Goal: Transaction & Acquisition: Purchase product/service

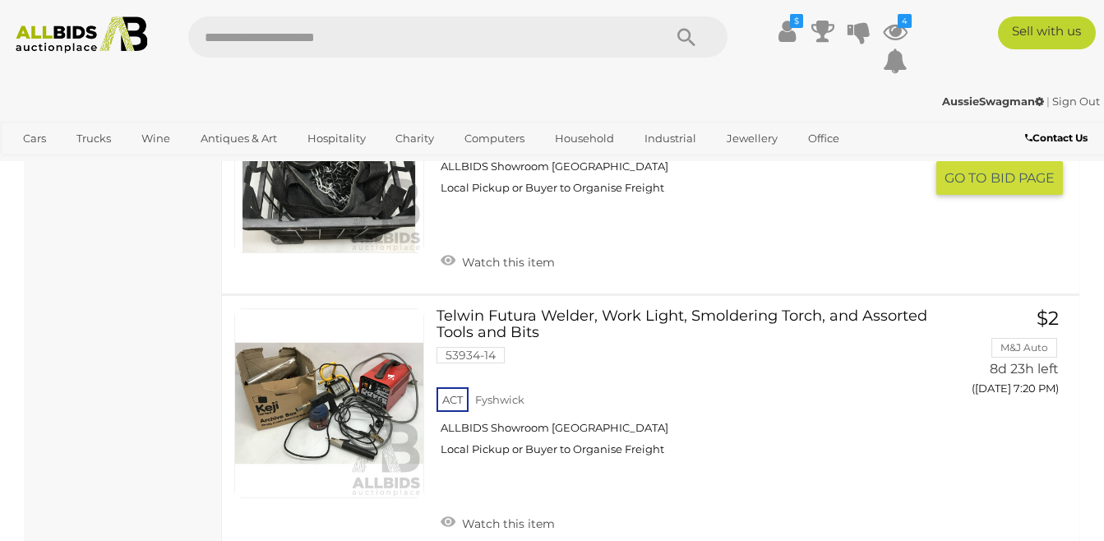
scroll to position [12195, 0]
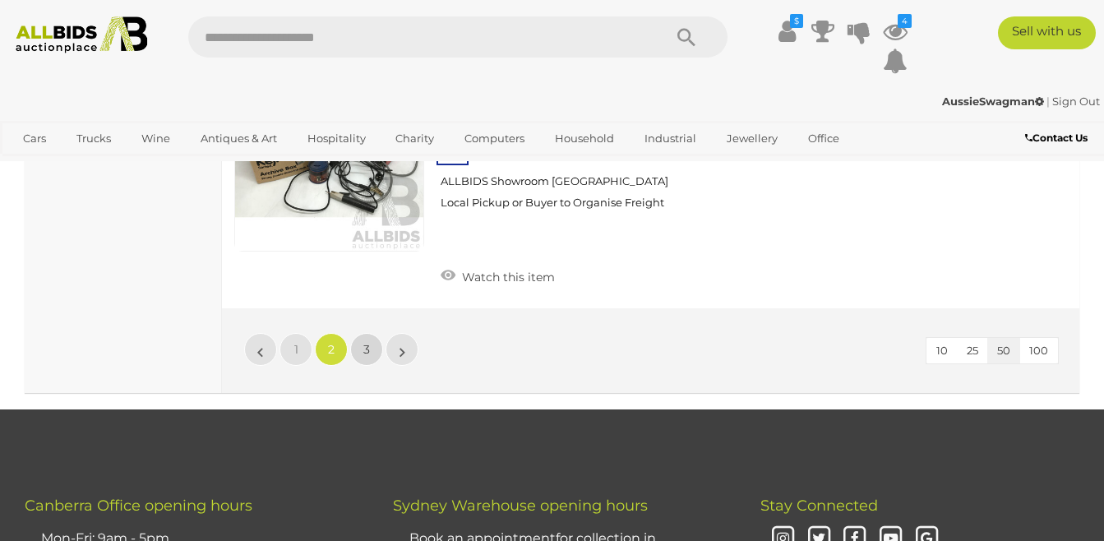
click at [367, 342] on span "3" at bounding box center [366, 349] width 7 height 15
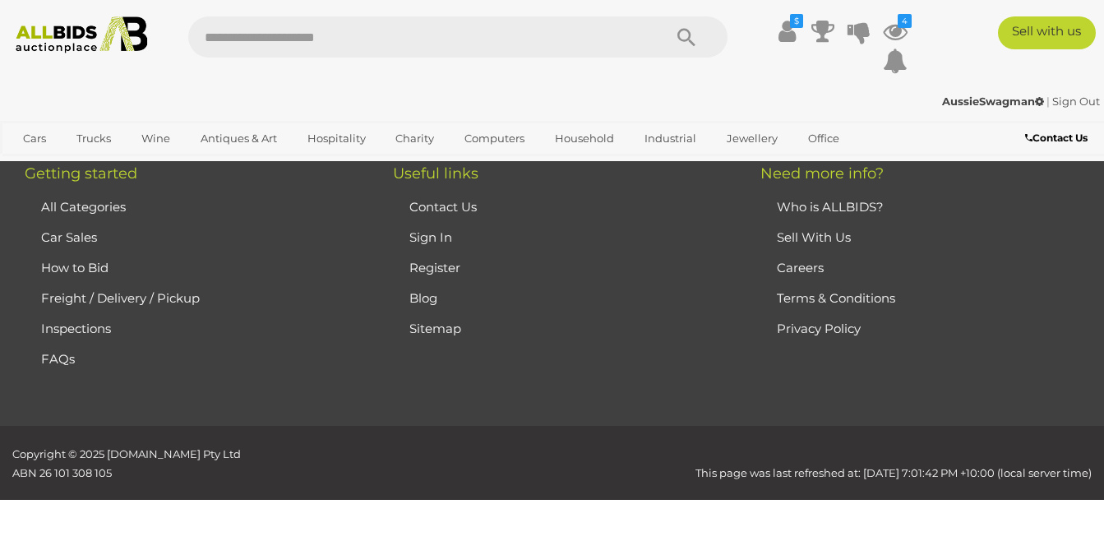
scroll to position [276, 0]
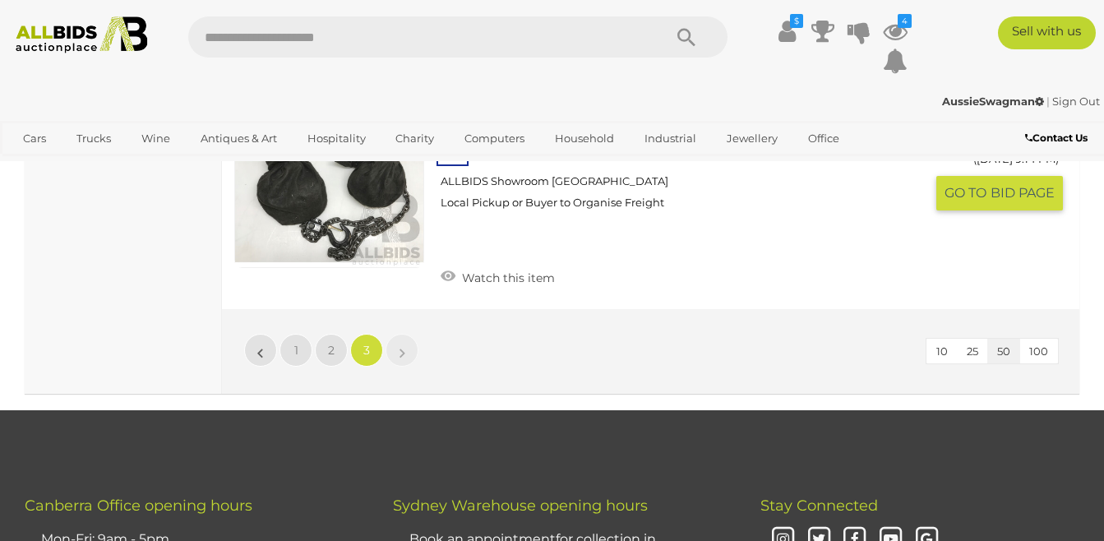
scroll to position [4057, 0]
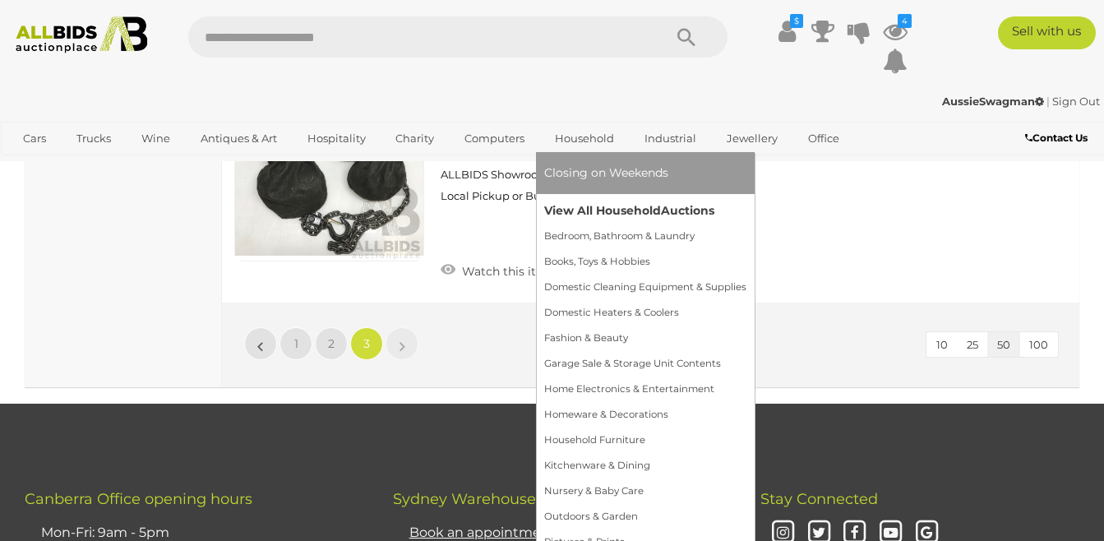
click at [581, 209] on link "View All Household Auctions" at bounding box center [645, 210] width 202 height 25
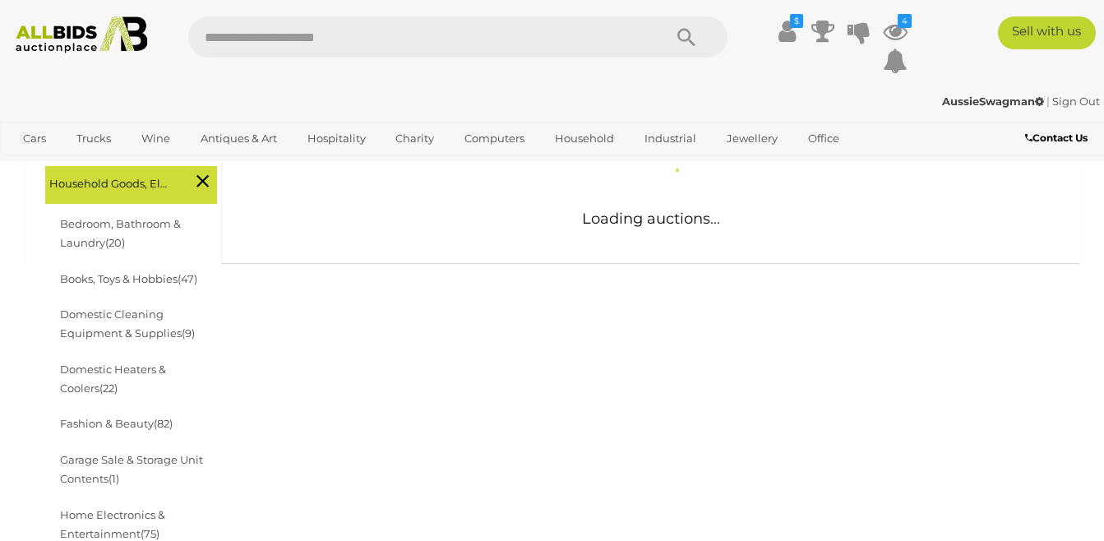
scroll to position [247, 0]
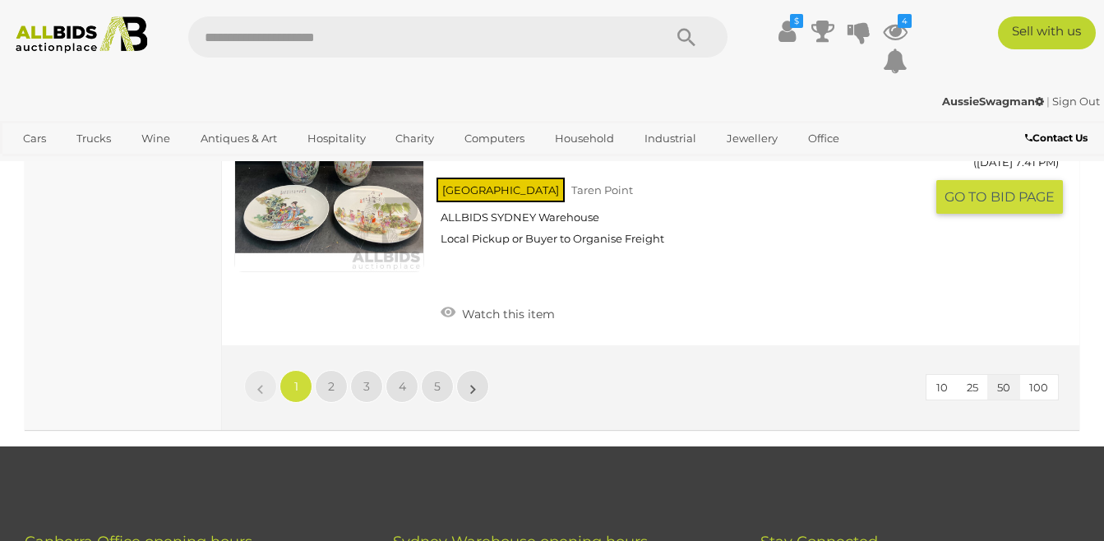
scroll to position [12905, 0]
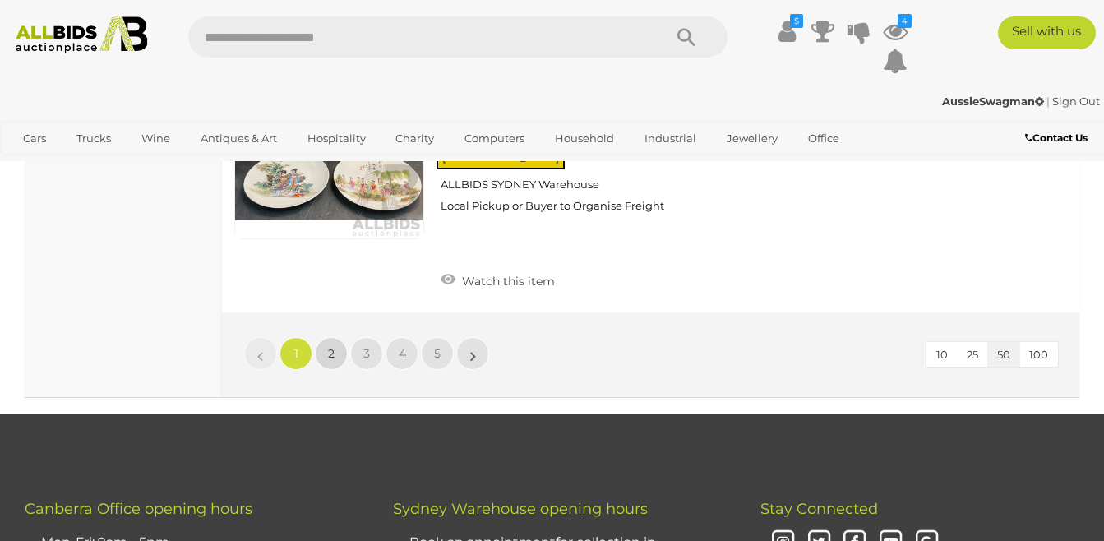
click at [335, 337] on link "2" at bounding box center [331, 353] width 33 height 33
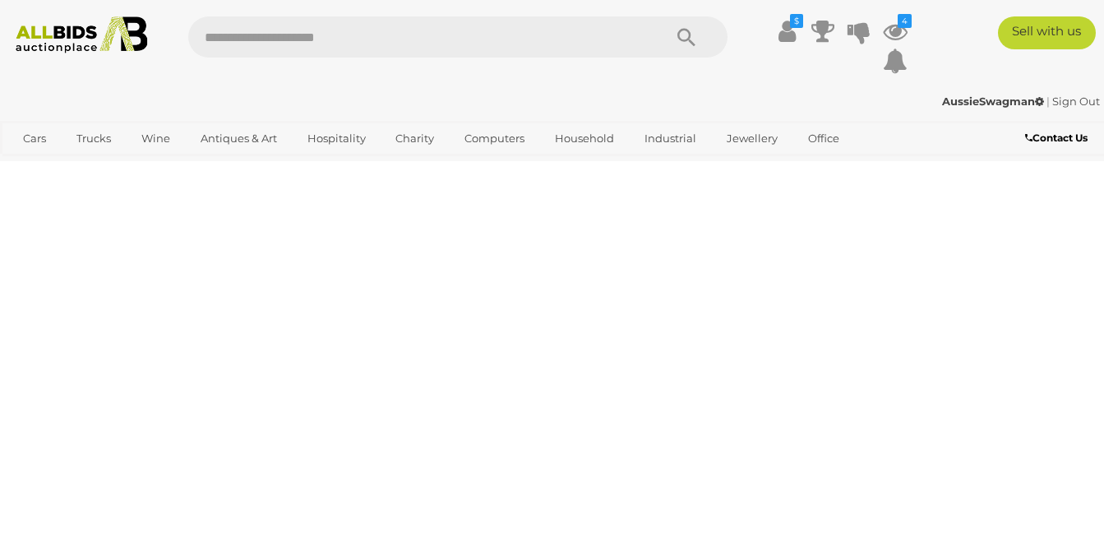
scroll to position [221, 0]
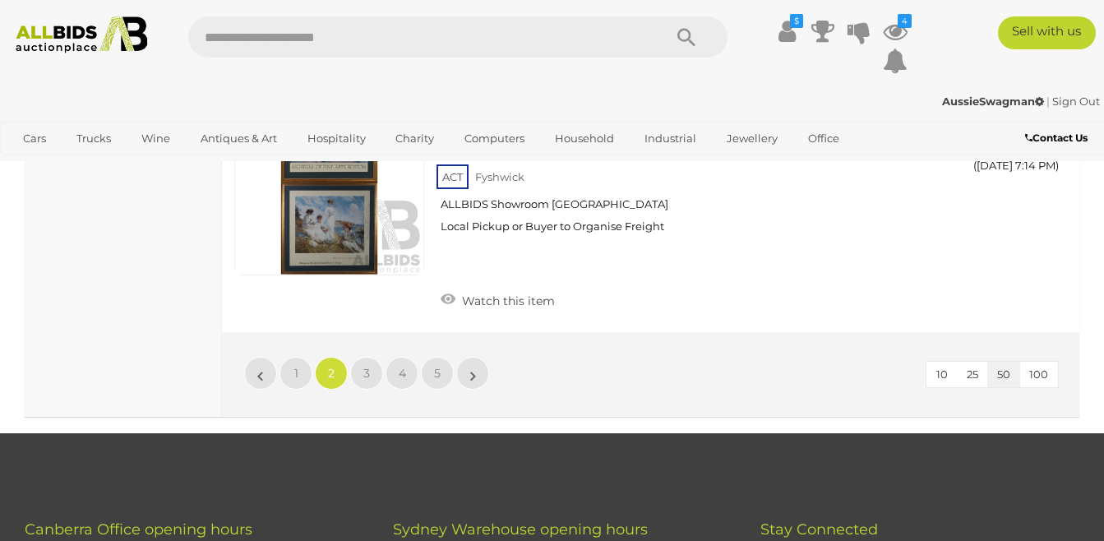
scroll to position [12633, 0]
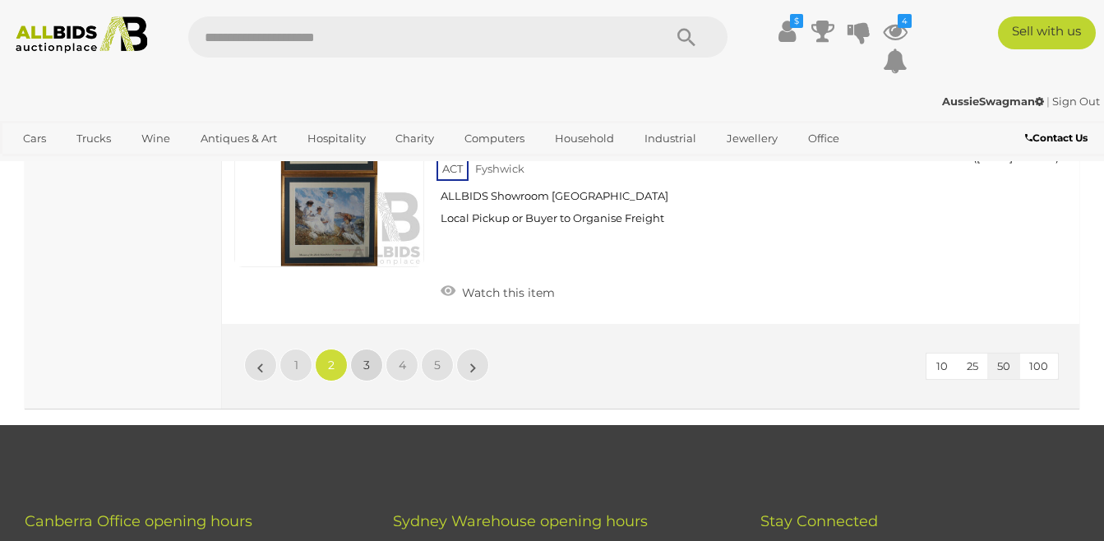
click at [360, 349] on link "3" at bounding box center [366, 365] width 33 height 33
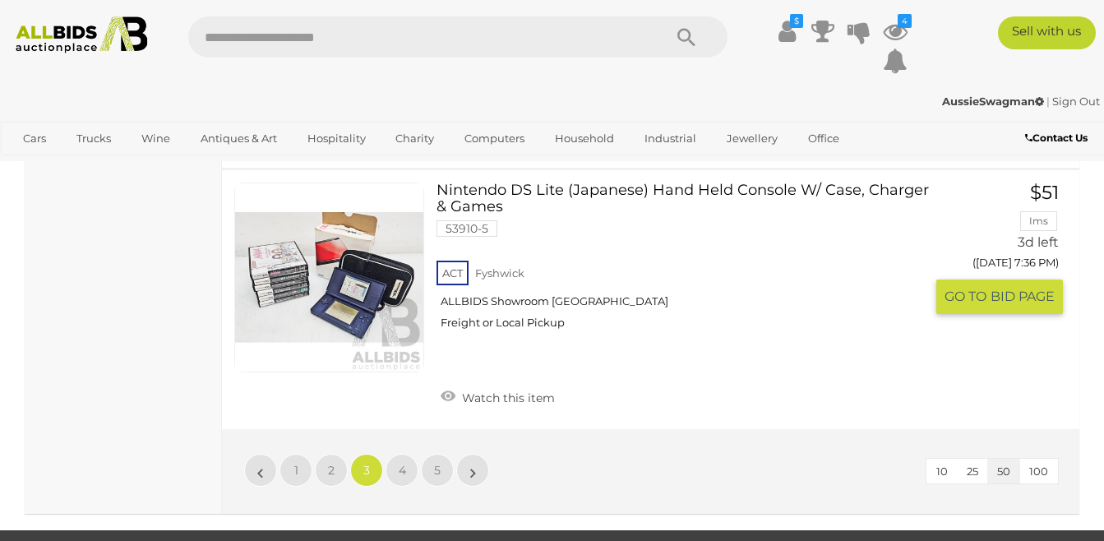
scroll to position [12468, 0]
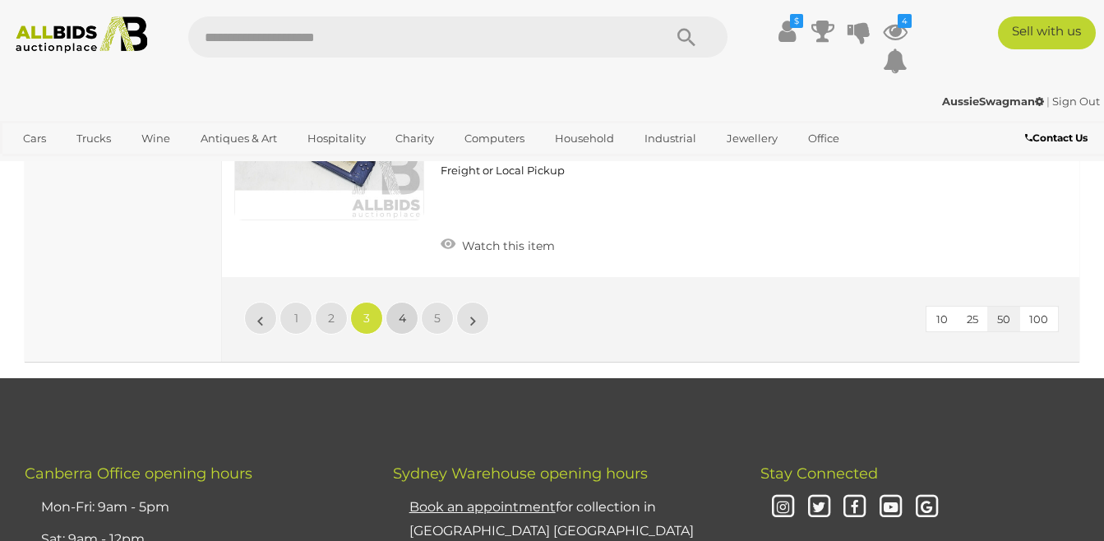
click at [415, 319] on link "4" at bounding box center [402, 318] width 33 height 33
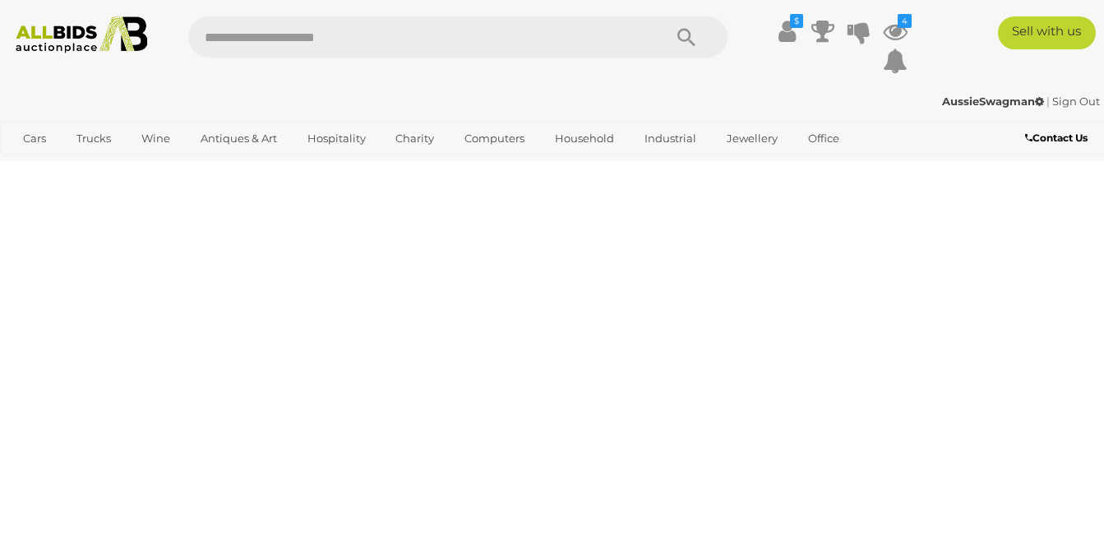
scroll to position [221, 0]
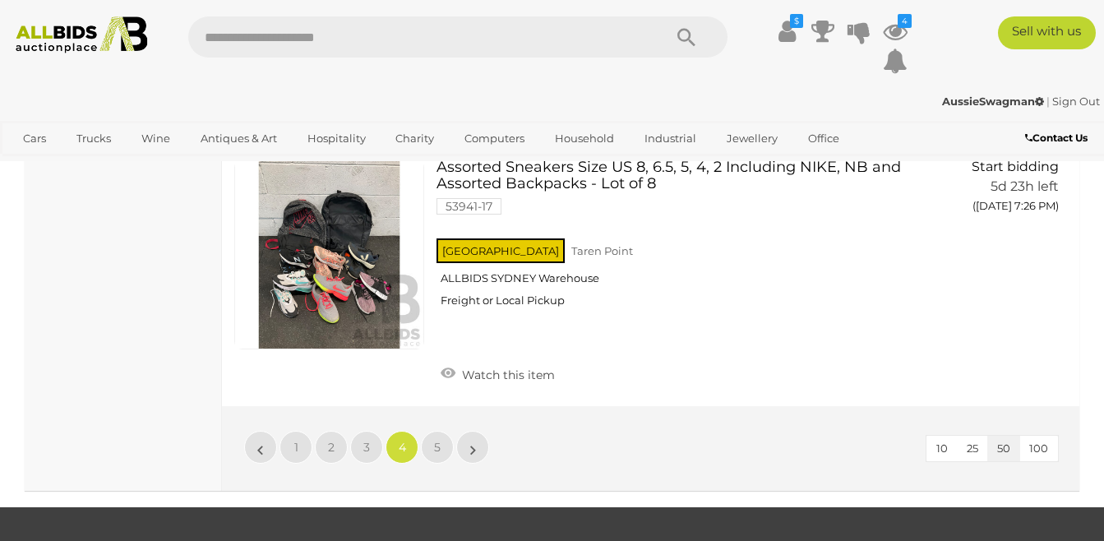
scroll to position [12797, 0]
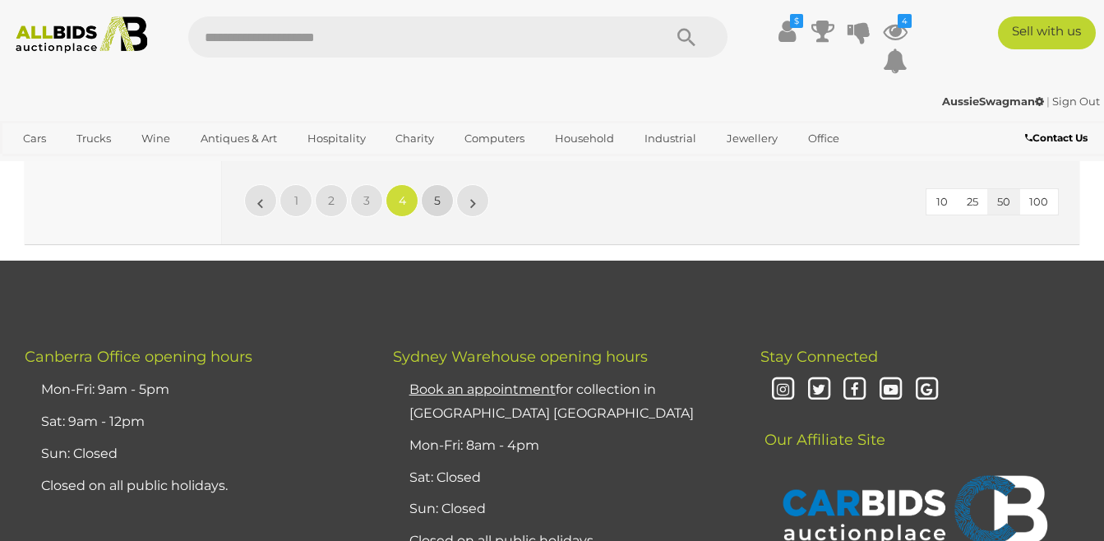
click at [441, 184] on link "5" at bounding box center [437, 200] width 33 height 33
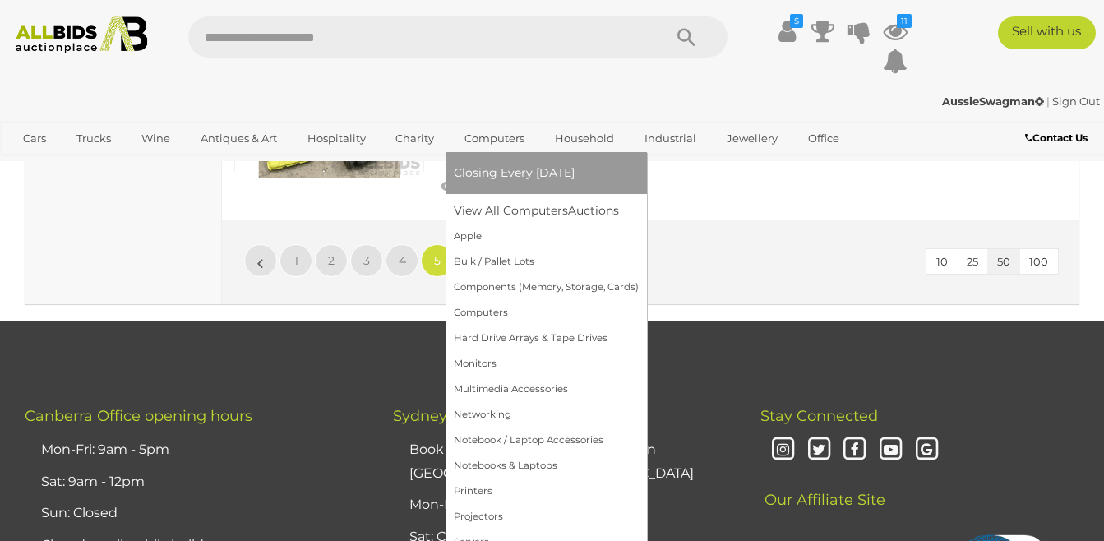
scroll to position [10331, 0]
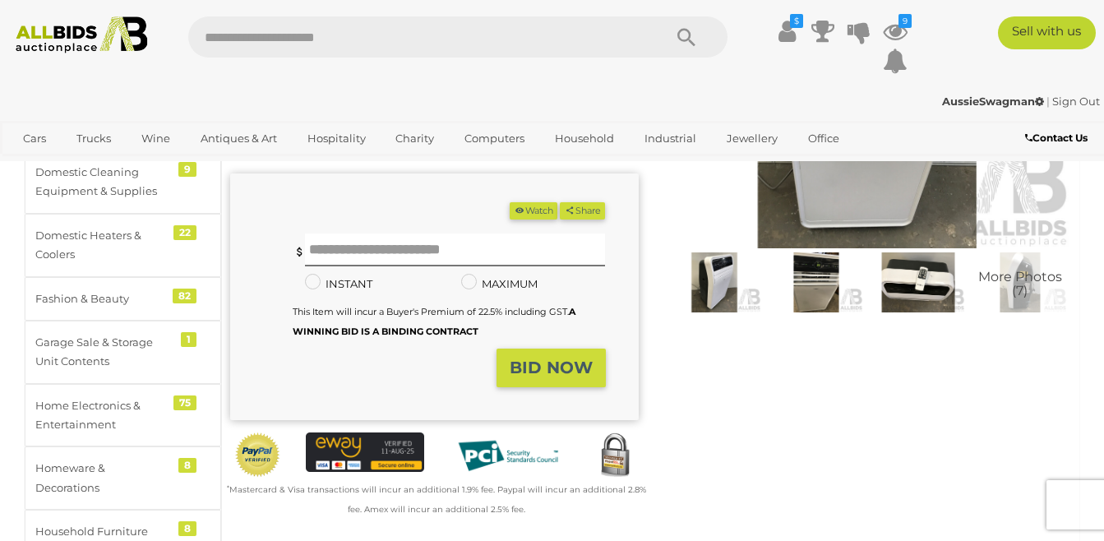
scroll to position [82, 0]
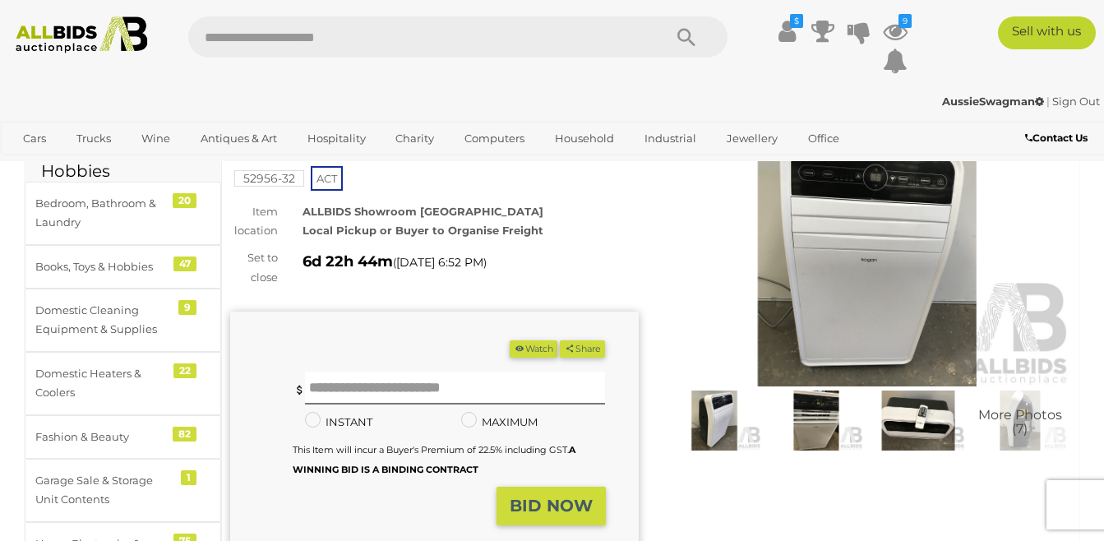
click at [903, 422] on img at bounding box center [918, 420] width 94 height 61
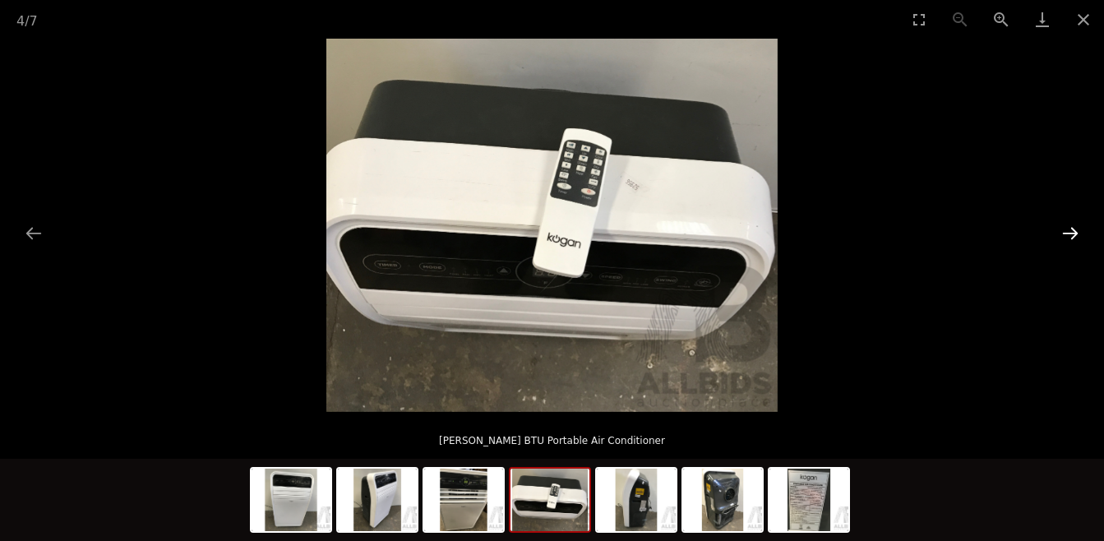
click at [1064, 233] on button "Next slide" at bounding box center [1070, 233] width 35 height 32
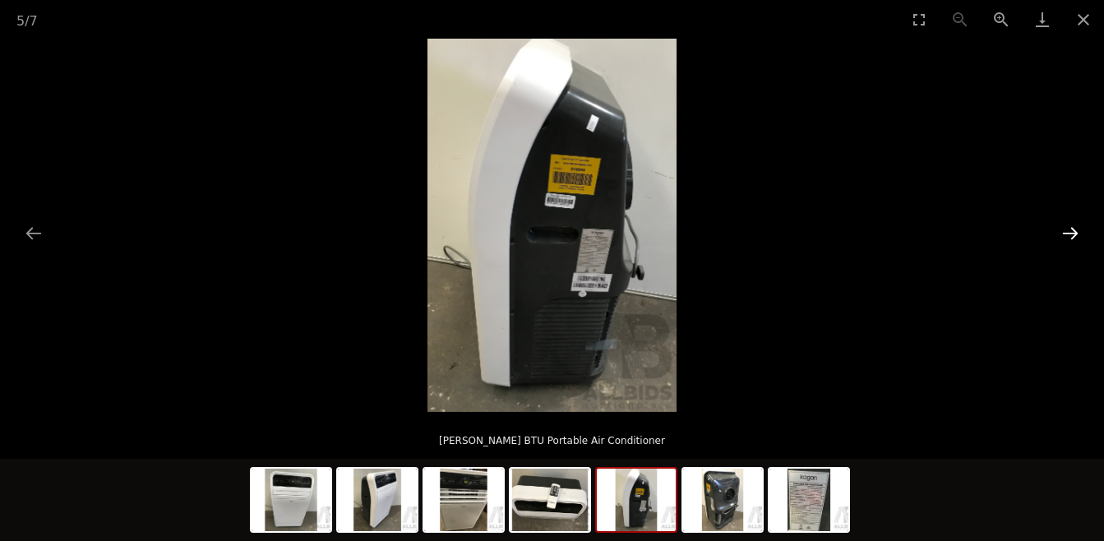
click at [1061, 233] on button "Next slide" at bounding box center [1070, 233] width 35 height 32
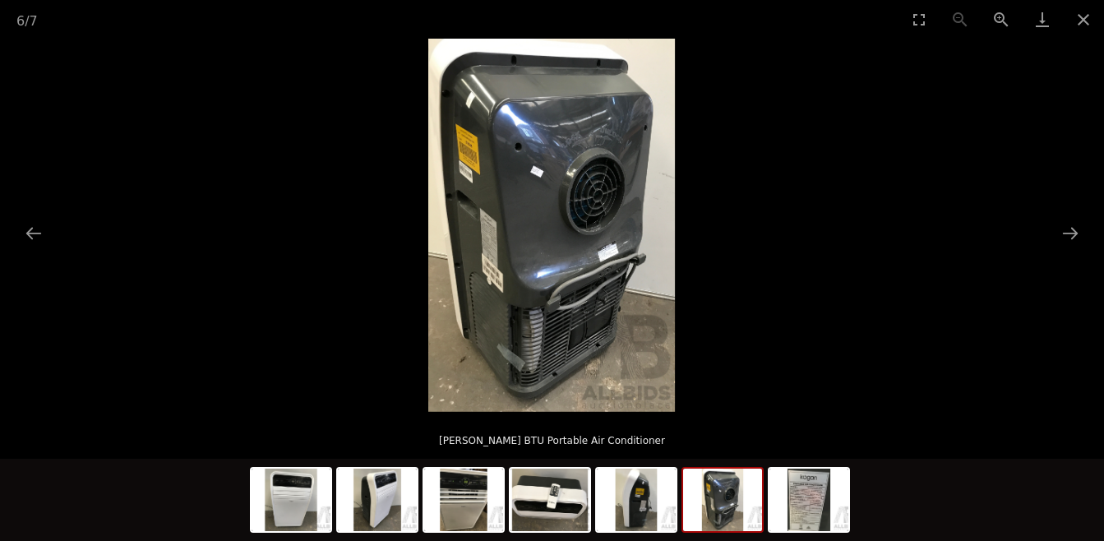
click at [1030, 244] on picture at bounding box center [552, 225] width 1104 height 373
click at [1078, 237] on button "Next slide" at bounding box center [1070, 233] width 35 height 32
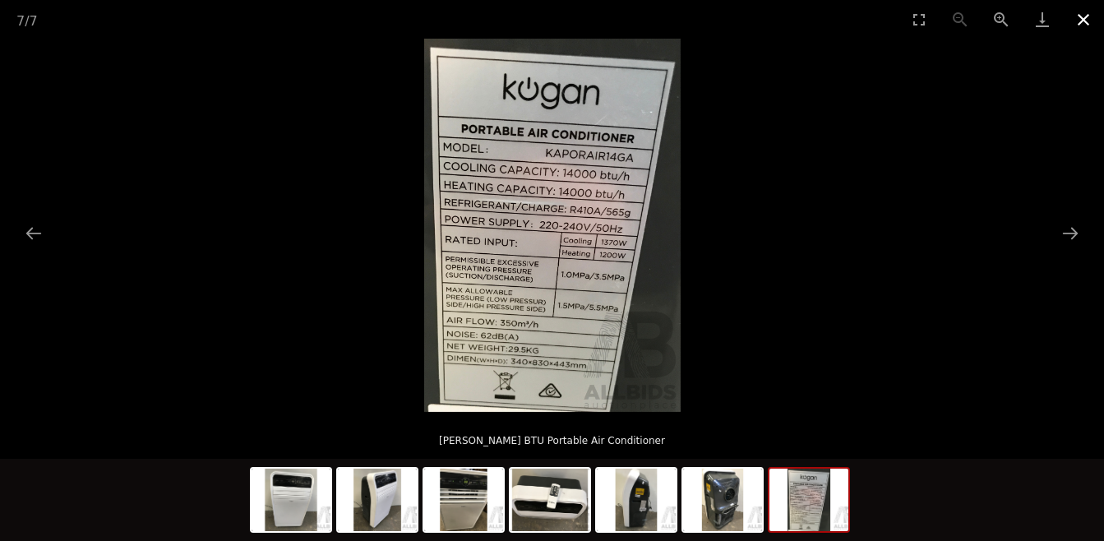
click at [1082, 25] on button "Close gallery" at bounding box center [1083, 19] width 41 height 39
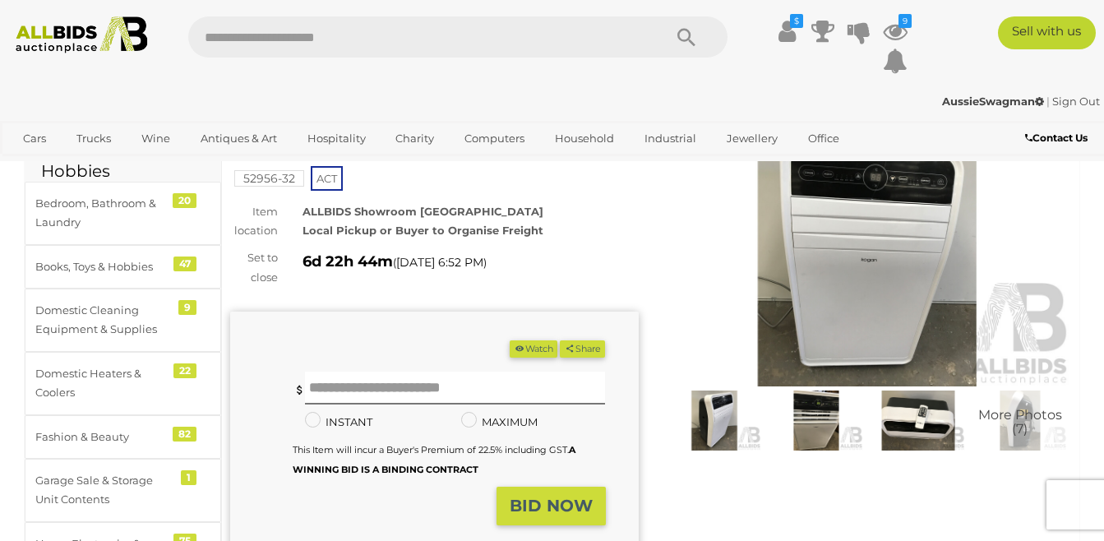
click at [537, 340] on button "Watch" at bounding box center [534, 348] width 48 height 17
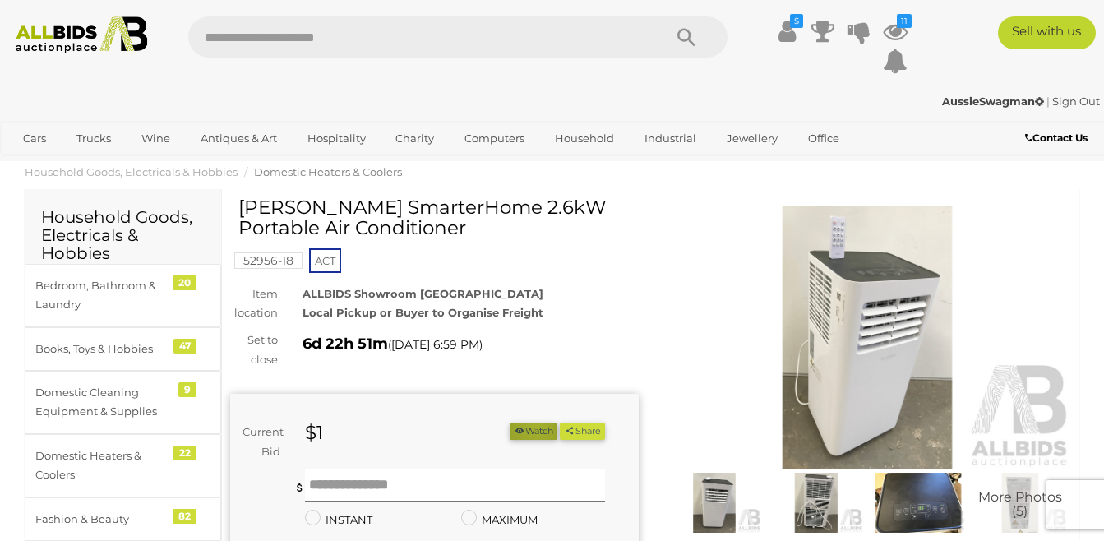
click at [529, 428] on button "Watch" at bounding box center [534, 430] width 48 height 17
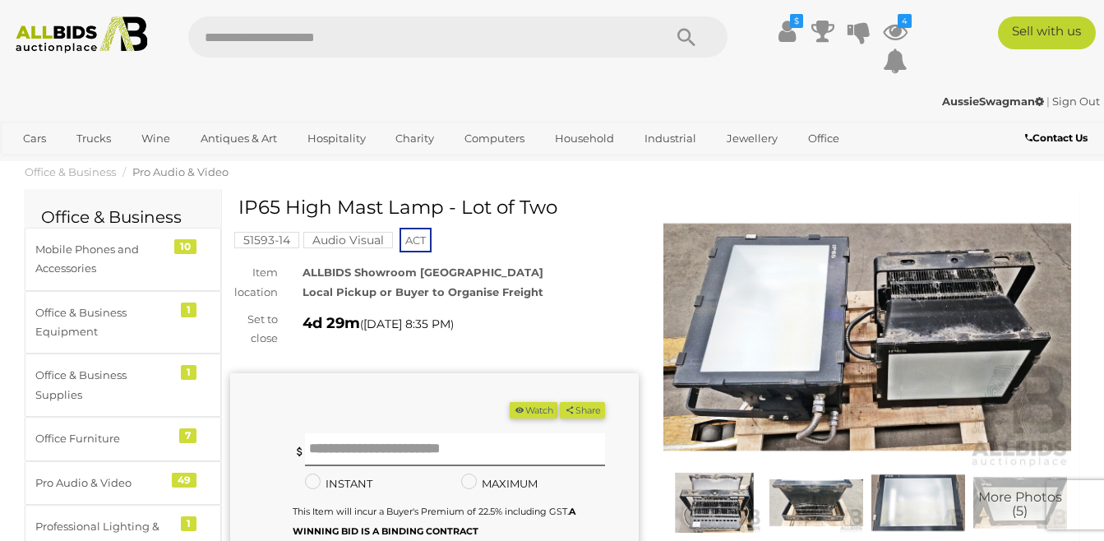
click at [730, 499] on img at bounding box center [714, 503] width 94 height 61
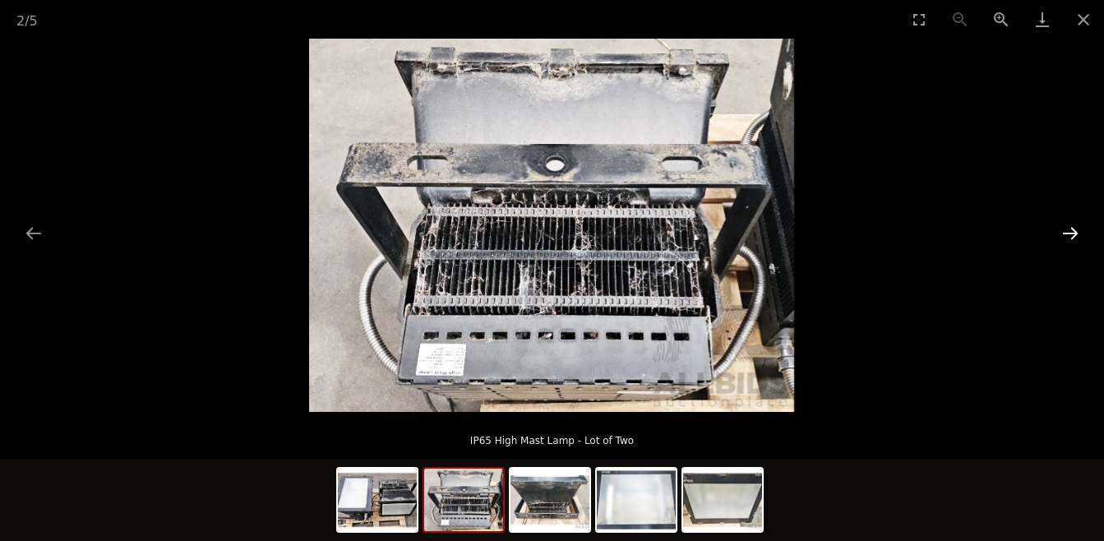
click at [1067, 229] on button "Next slide" at bounding box center [1070, 233] width 35 height 32
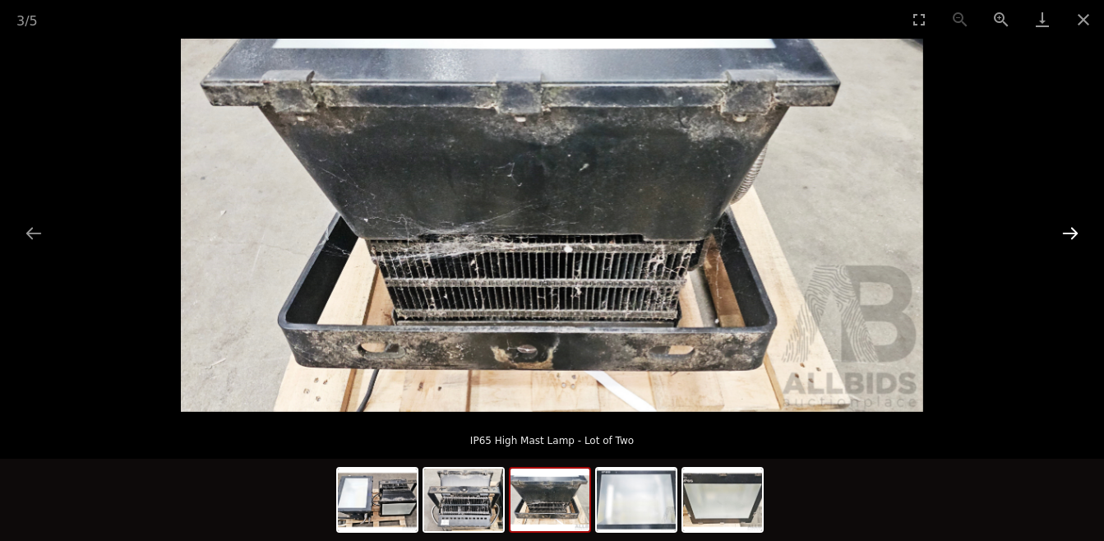
click at [1064, 229] on button "Next slide" at bounding box center [1070, 233] width 35 height 32
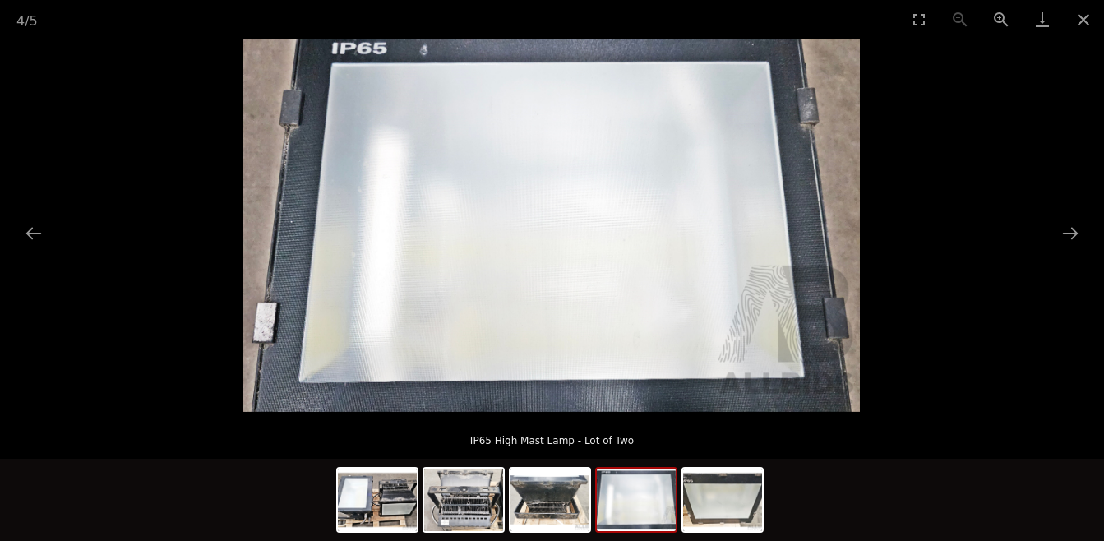
click at [1042, 237] on picture at bounding box center [552, 225] width 1104 height 373
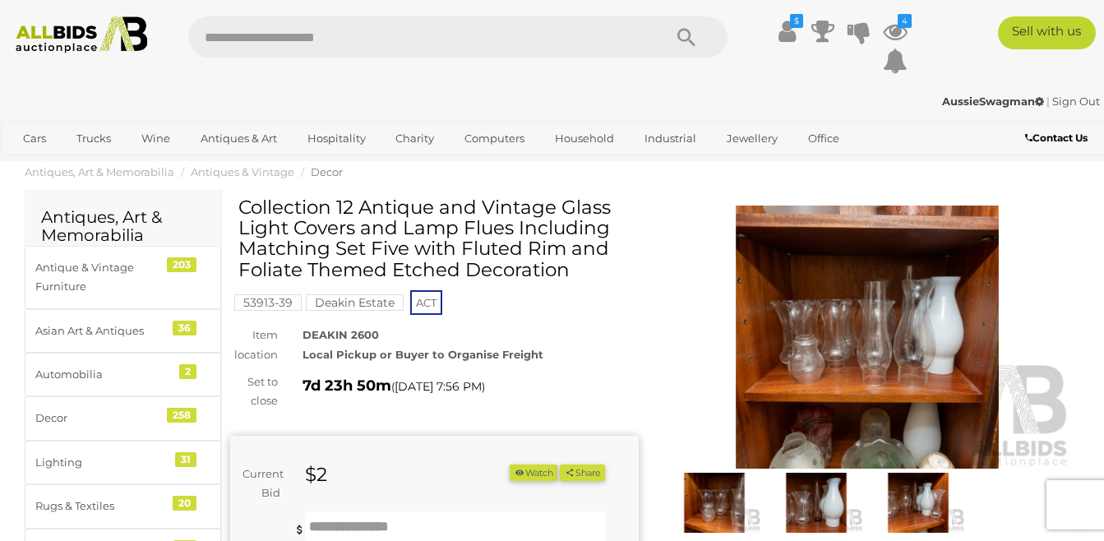
click at [870, 322] on img at bounding box center [867, 336] width 409 height 263
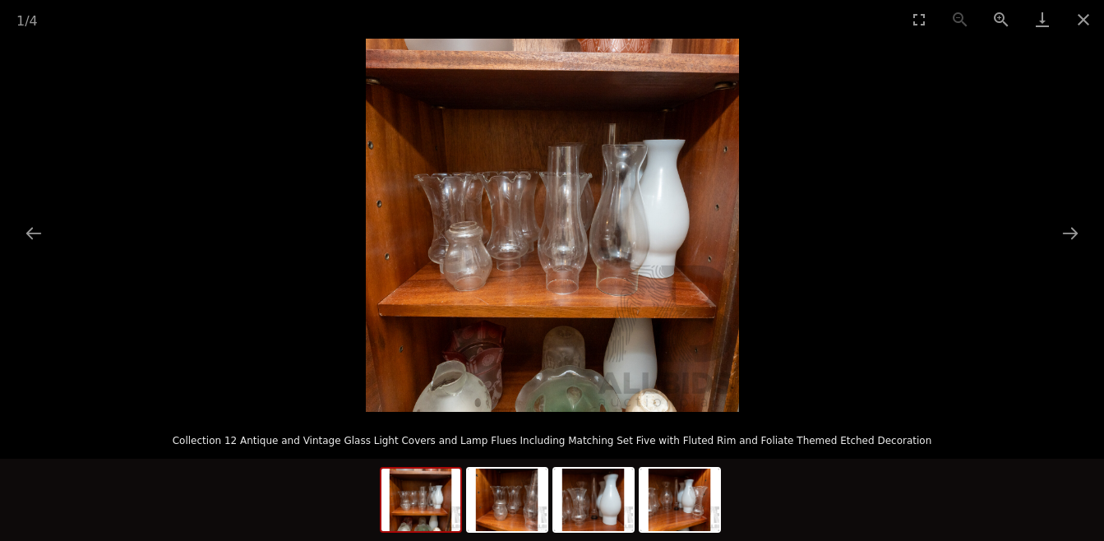
click at [530, 230] on img at bounding box center [552, 225] width 373 height 373
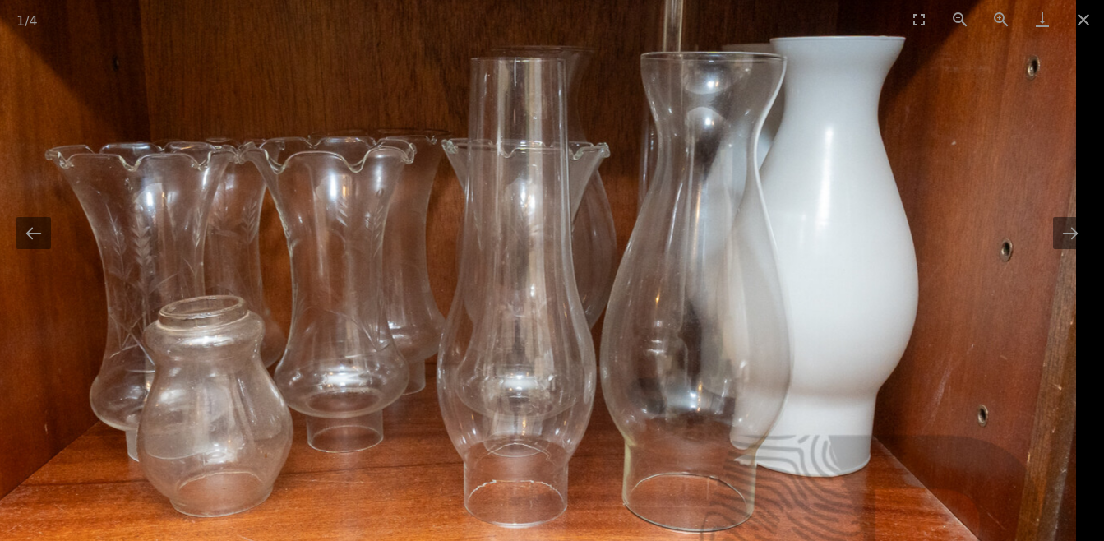
drag, startPoint x: 596, startPoint y: 257, endPoint x: 353, endPoint y: 284, distance: 244.0
click at [353, 284] on img at bounding box center [483, 308] width 1184 height 1184
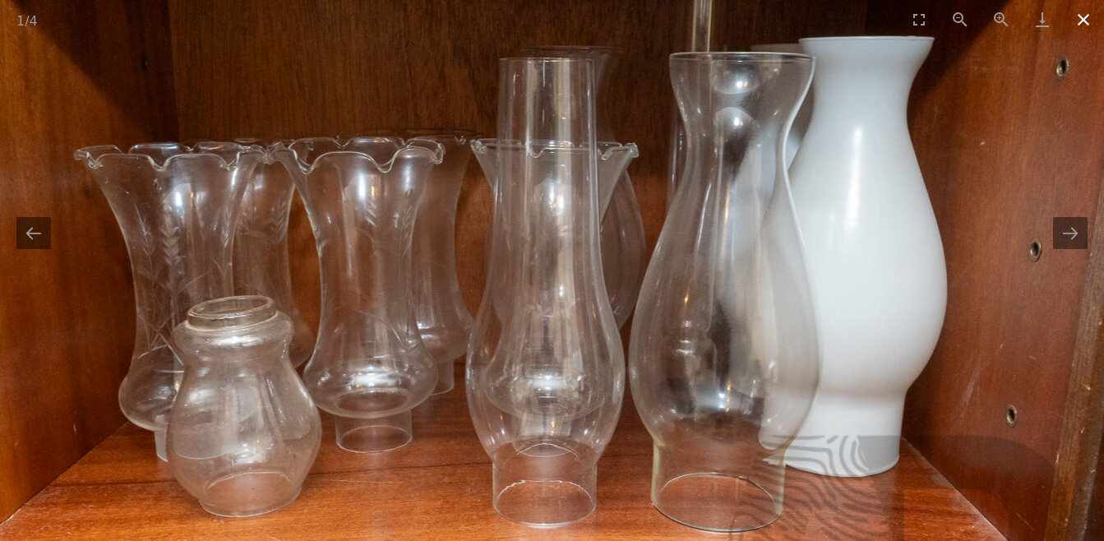
click at [1080, 26] on button "Close gallery" at bounding box center [1083, 19] width 41 height 39
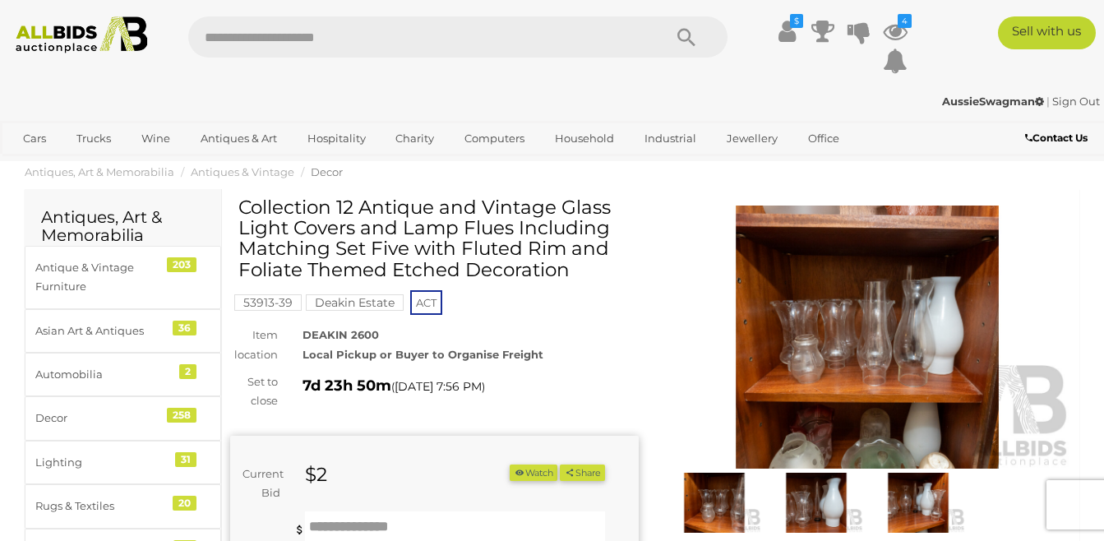
click at [529, 469] on button "Watch" at bounding box center [534, 472] width 48 height 17
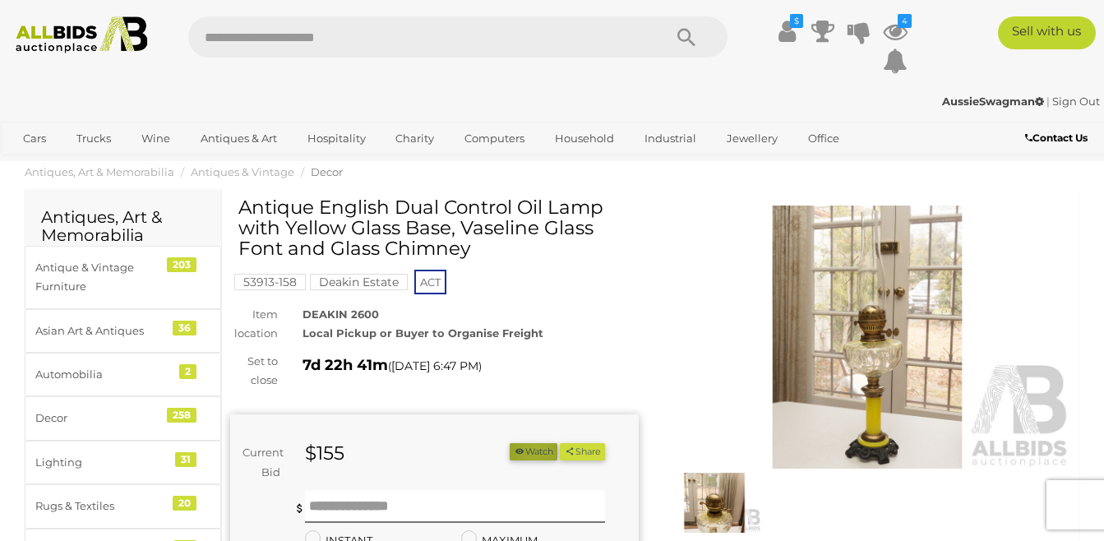
click at [528, 450] on button "Watch" at bounding box center [534, 451] width 48 height 17
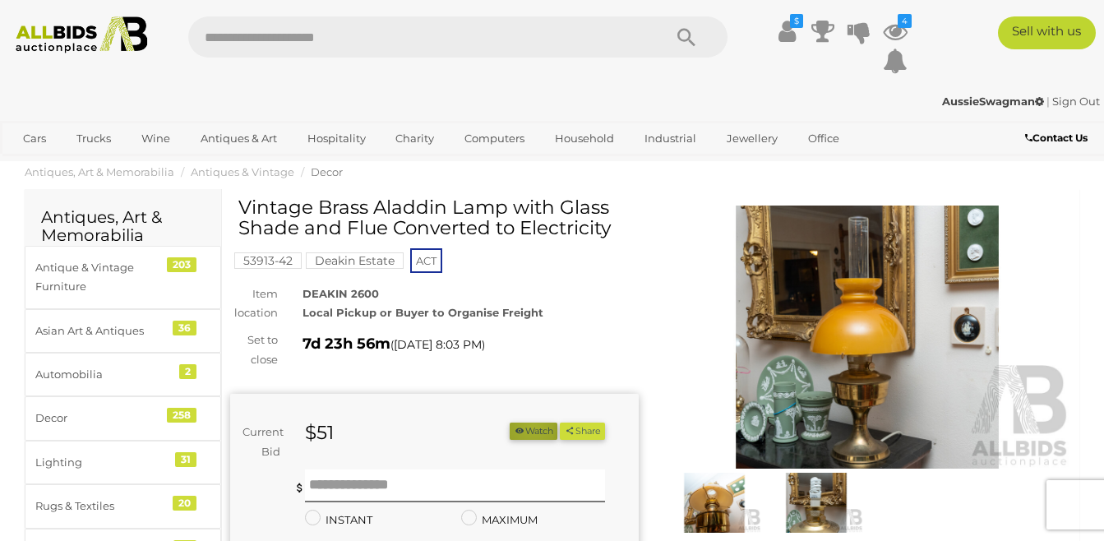
click at [526, 426] on button "Watch" at bounding box center [534, 430] width 48 height 17
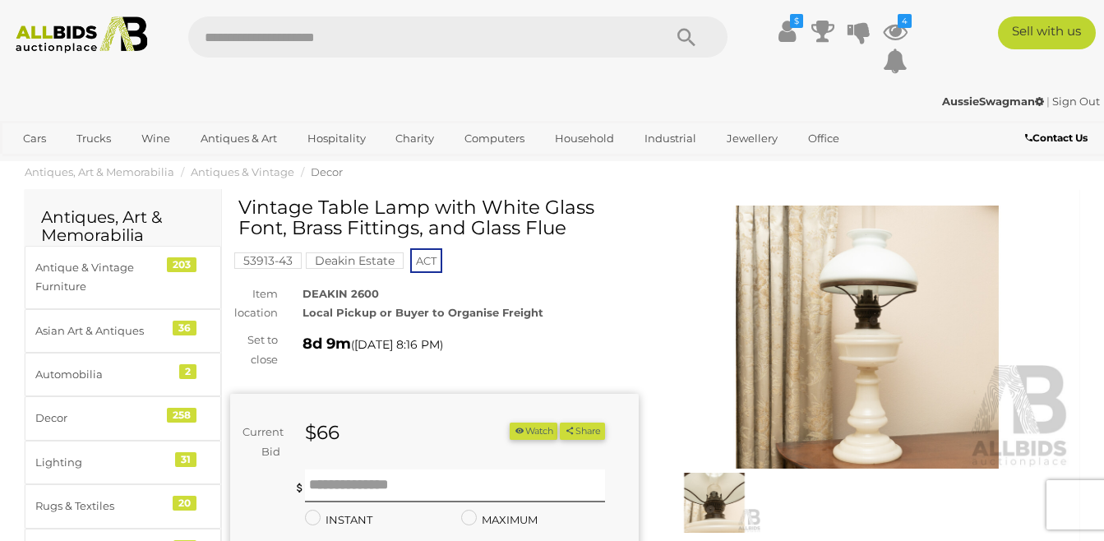
click at [529, 430] on button "Watch" at bounding box center [534, 430] width 48 height 17
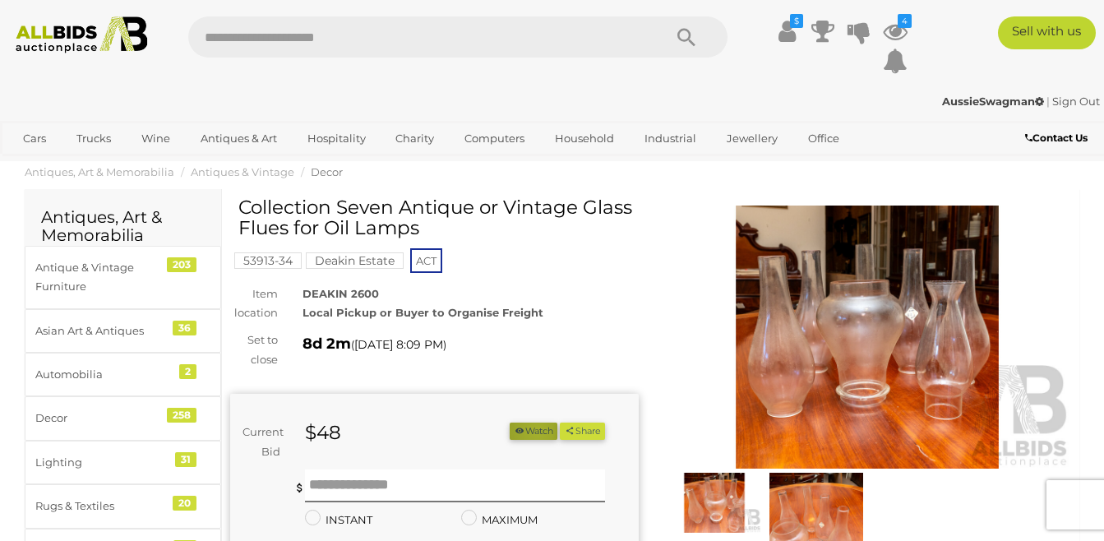
click at [530, 431] on button "Watch" at bounding box center [534, 430] width 48 height 17
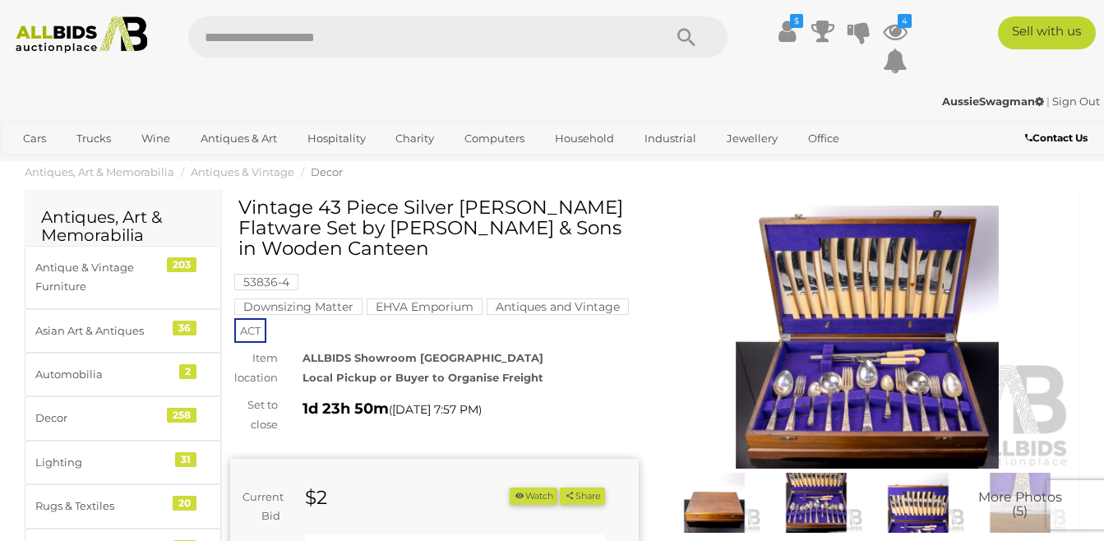
click at [893, 387] on img at bounding box center [867, 336] width 409 height 263
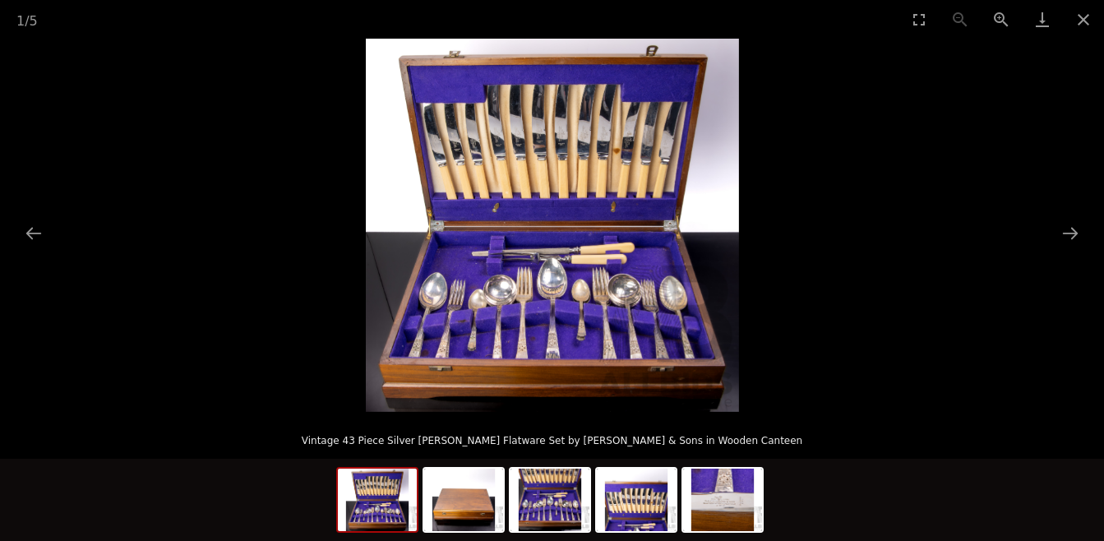
click at [504, 233] on img at bounding box center [552, 225] width 373 height 373
click at [505, 233] on img at bounding box center [552, 225] width 373 height 373
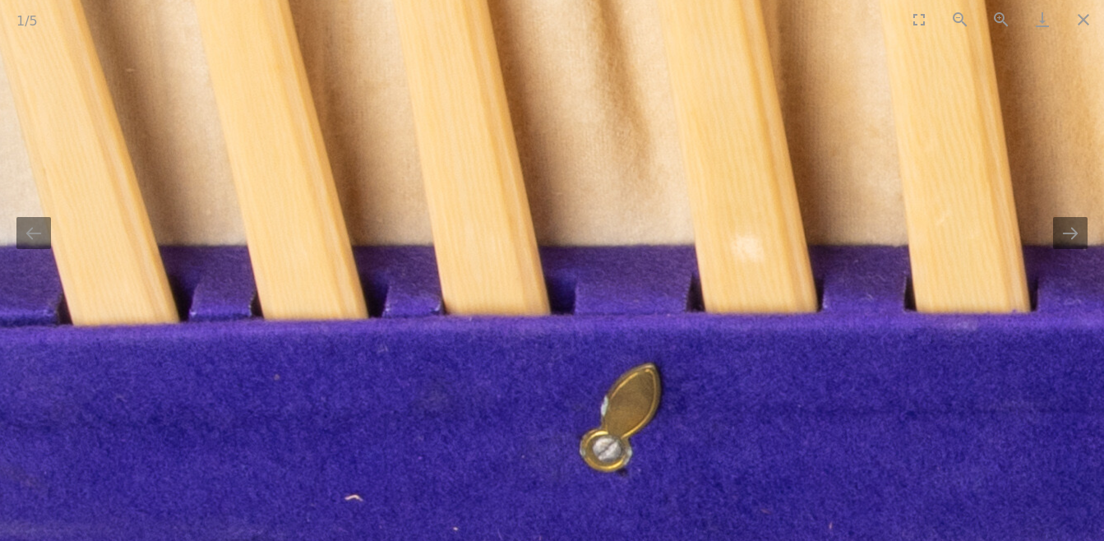
drag, startPoint x: 511, startPoint y: 242, endPoint x: 783, endPoint y: 531, distance: 396.6
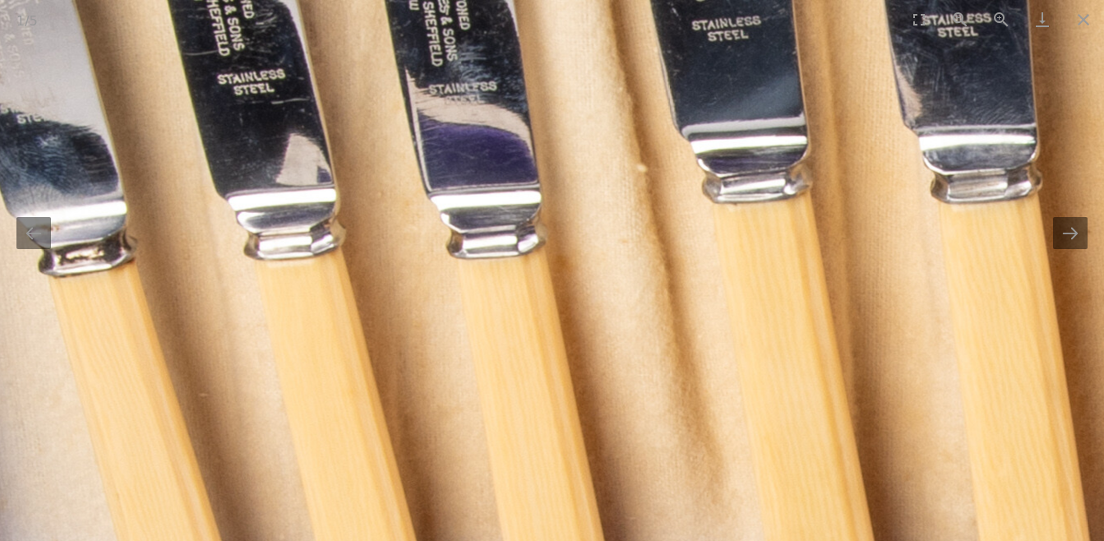
drag, startPoint x: 588, startPoint y: 445, endPoint x: 334, endPoint y: 413, distance: 255.9
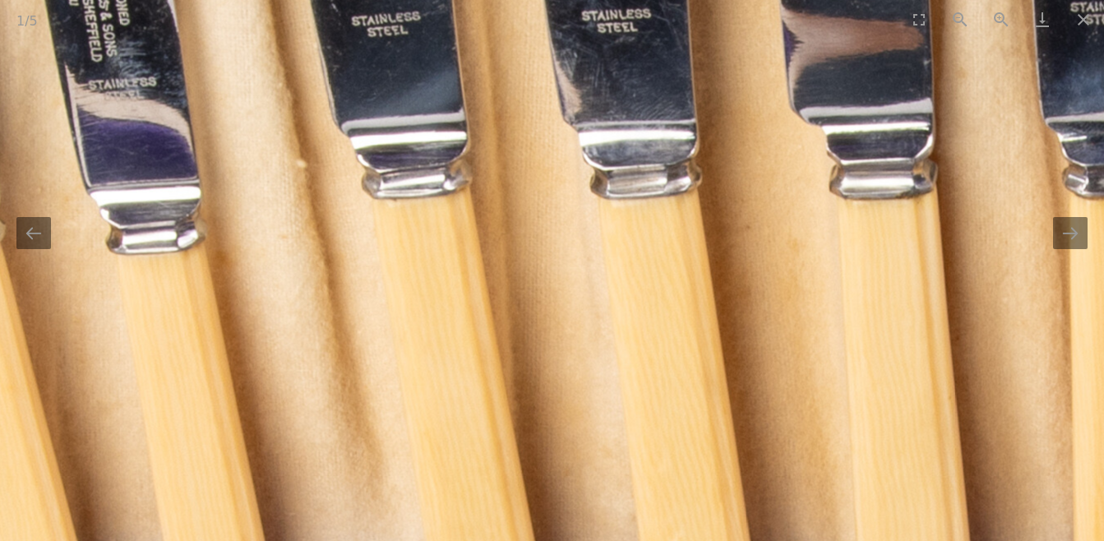
drag, startPoint x: 755, startPoint y: 364, endPoint x: 574, endPoint y: 360, distance: 181.7
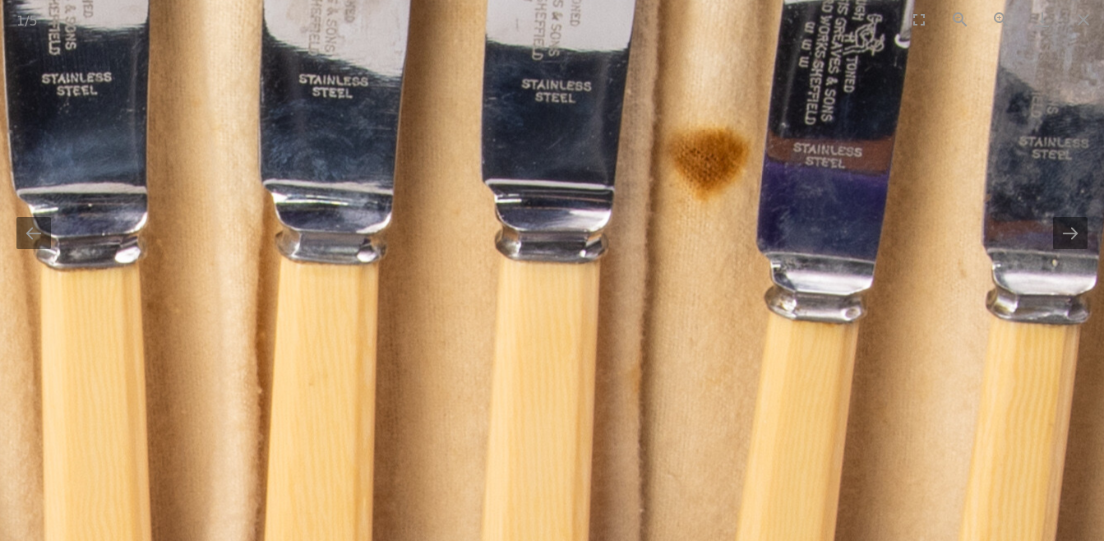
drag, startPoint x: 663, startPoint y: 346, endPoint x: 815, endPoint y: 426, distance: 172.4
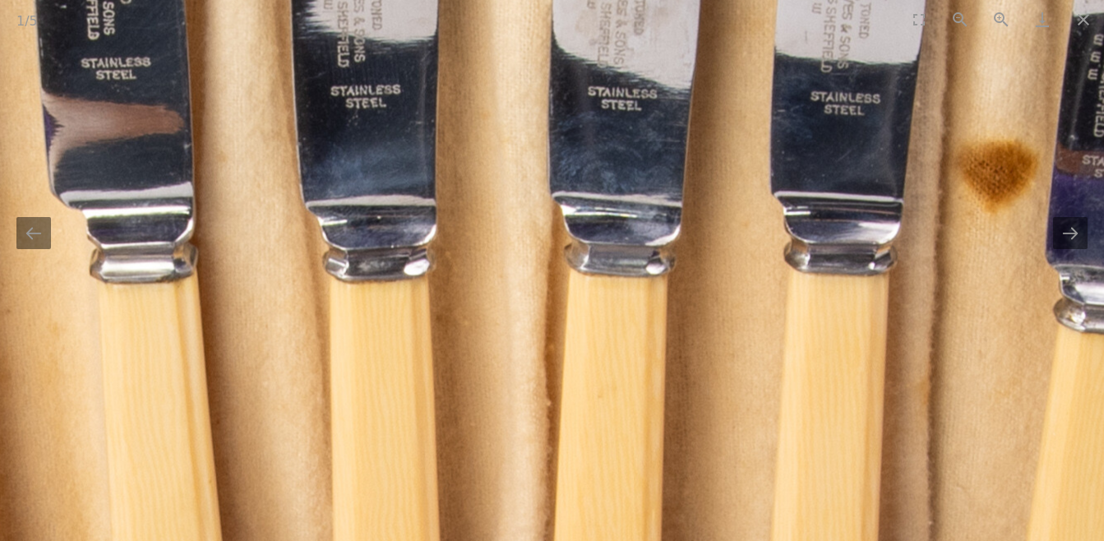
drag, startPoint x: 589, startPoint y: 373, endPoint x: 674, endPoint y: 362, distance: 85.3
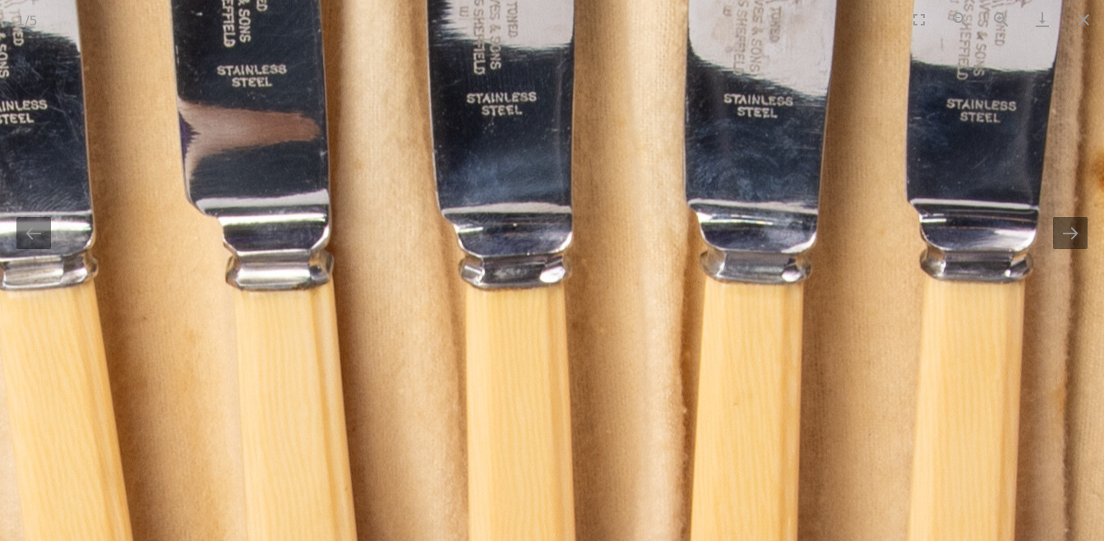
drag, startPoint x: 520, startPoint y: 357, endPoint x: 620, endPoint y: 335, distance: 101.9
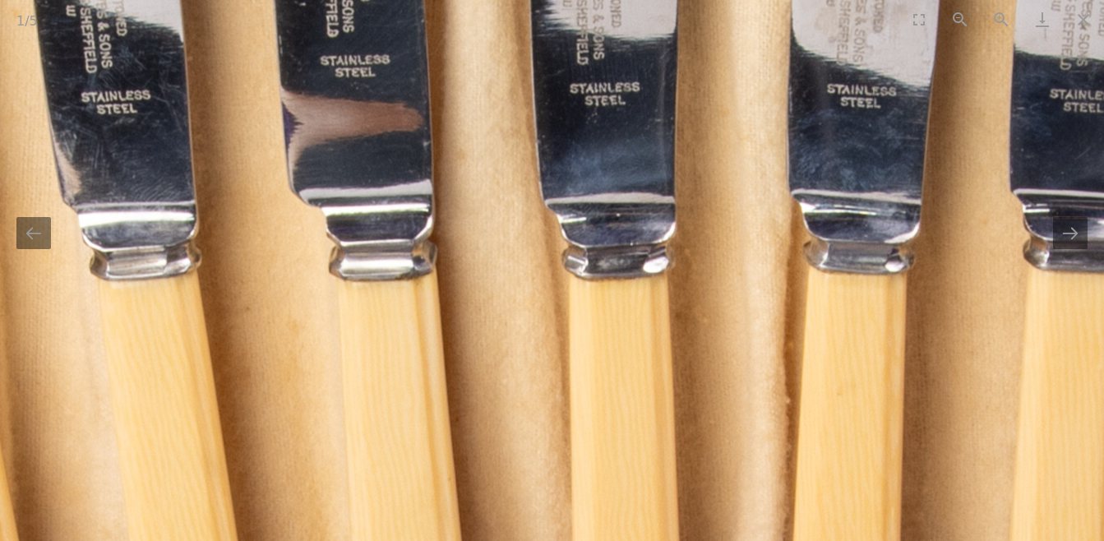
drag, startPoint x: 405, startPoint y: 343, endPoint x: 646, endPoint y: 308, distance: 243.3
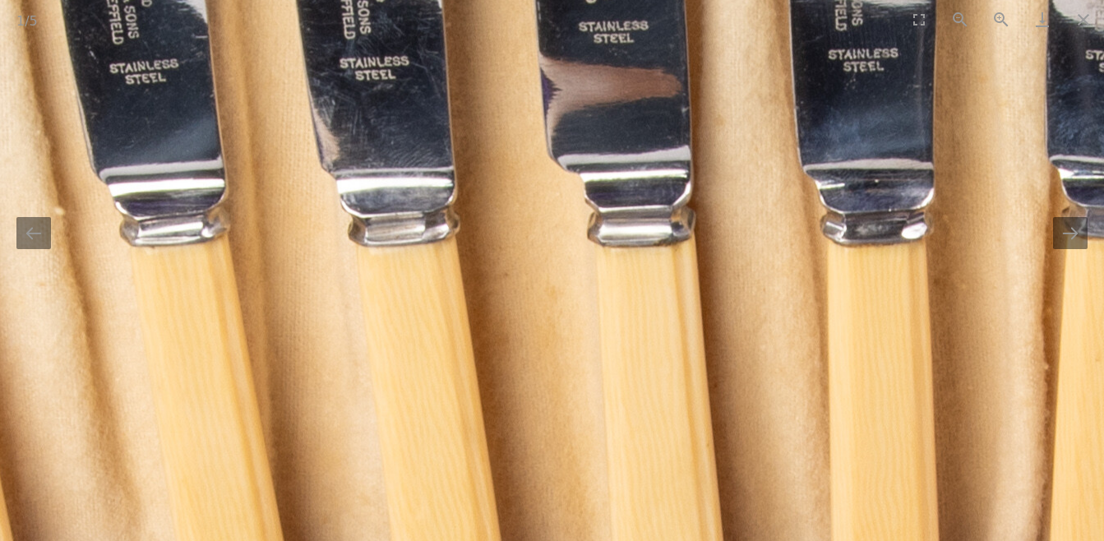
drag, startPoint x: 327, startPoint y: 304, endPoint x: 427, endPoint y: 293, distance: 100.8
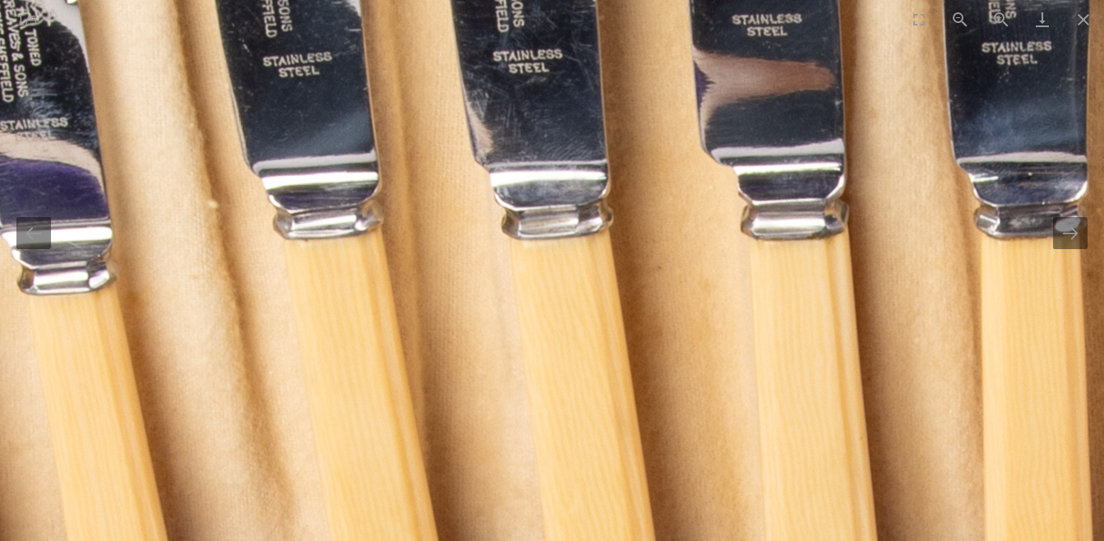
drag, startPoint x: 276, startPoint y: 302, endPoint x: 389, endPoint y: 293, distance: 113.0
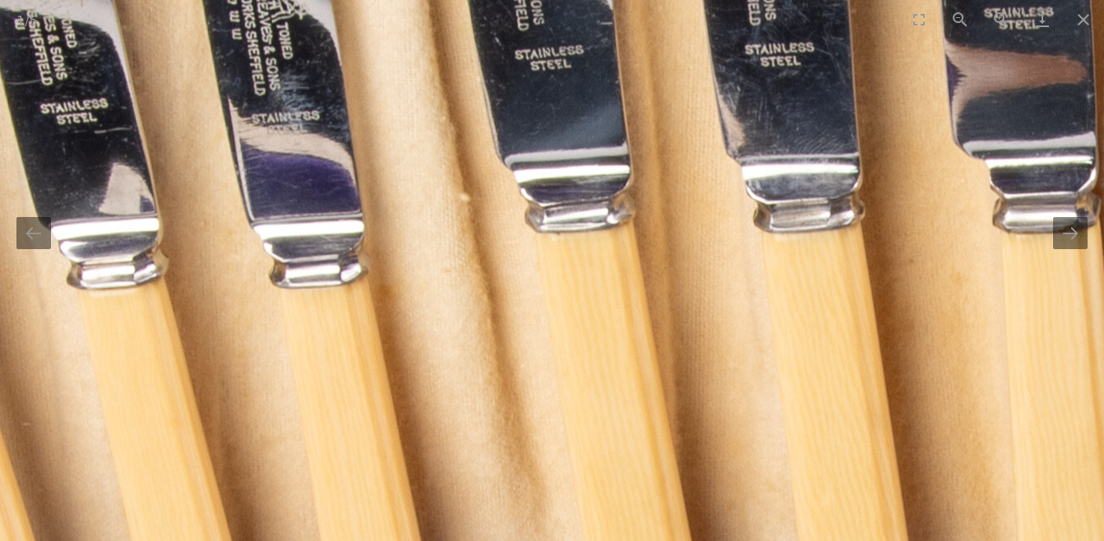
drag, startPoint x: 337, startPoint y: 310, endPoint x: 371, endPoint y: 299, distance: 35.4
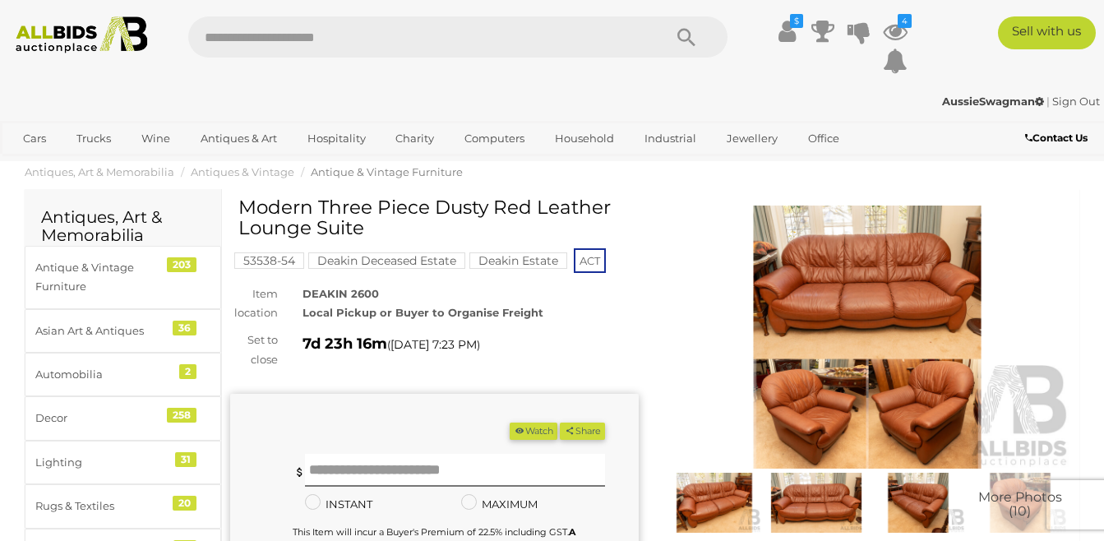
click at [534, 431] on button "Watch" at bounding box center [534, 430] width 48 height 17
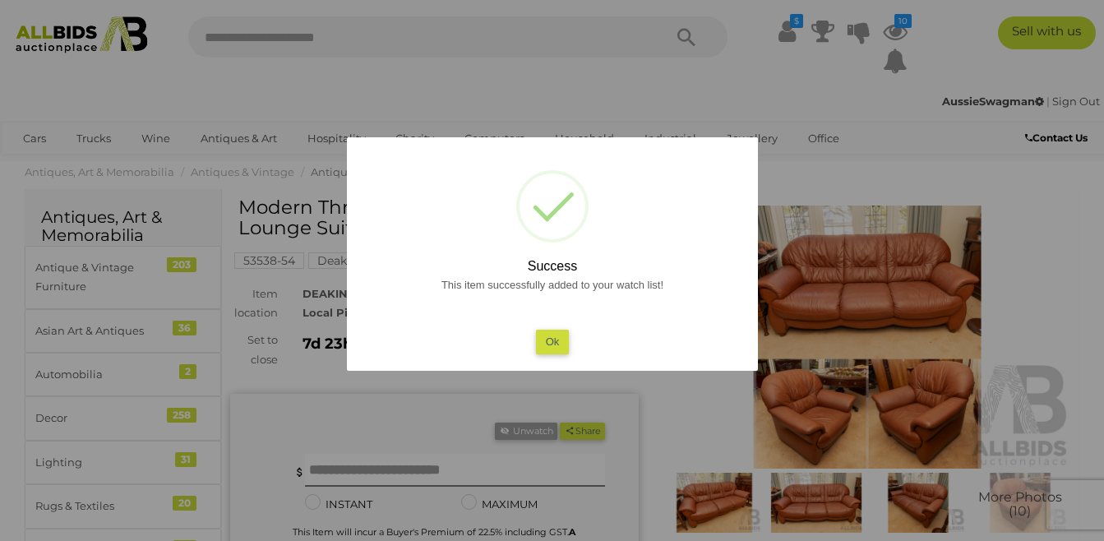
click at [1025, 270] on div at bounding box center [552, 270] width 1104 height 541
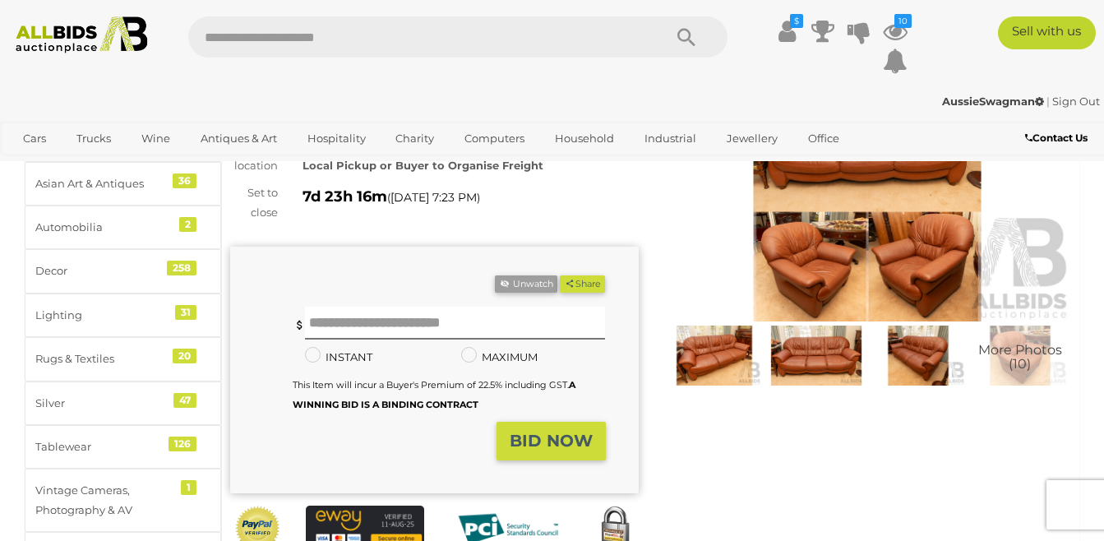
scroll to position [164, 0]
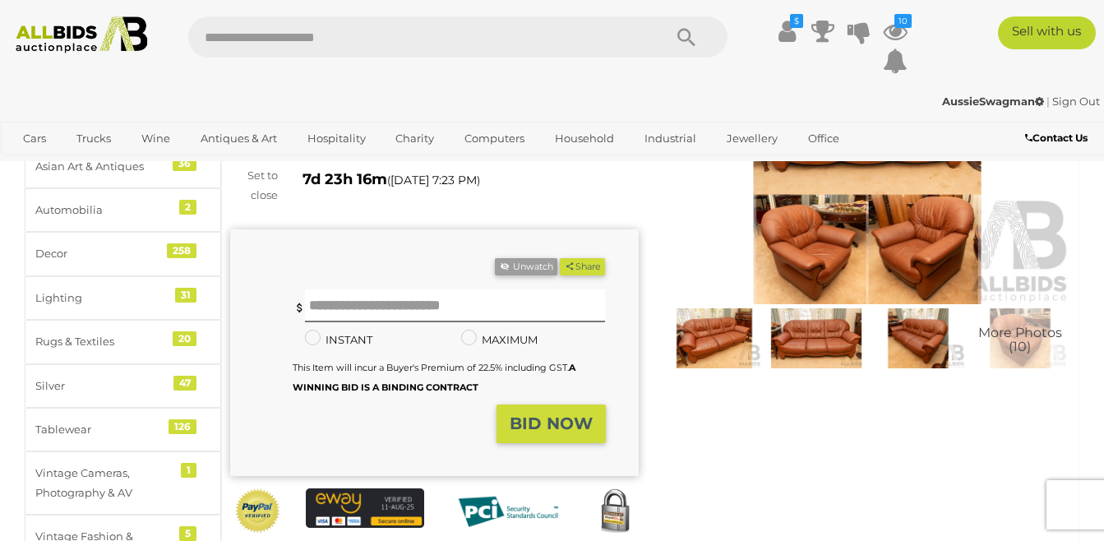
click at [781, 229] on img at bounding box center [867, 172] width 409 height 263
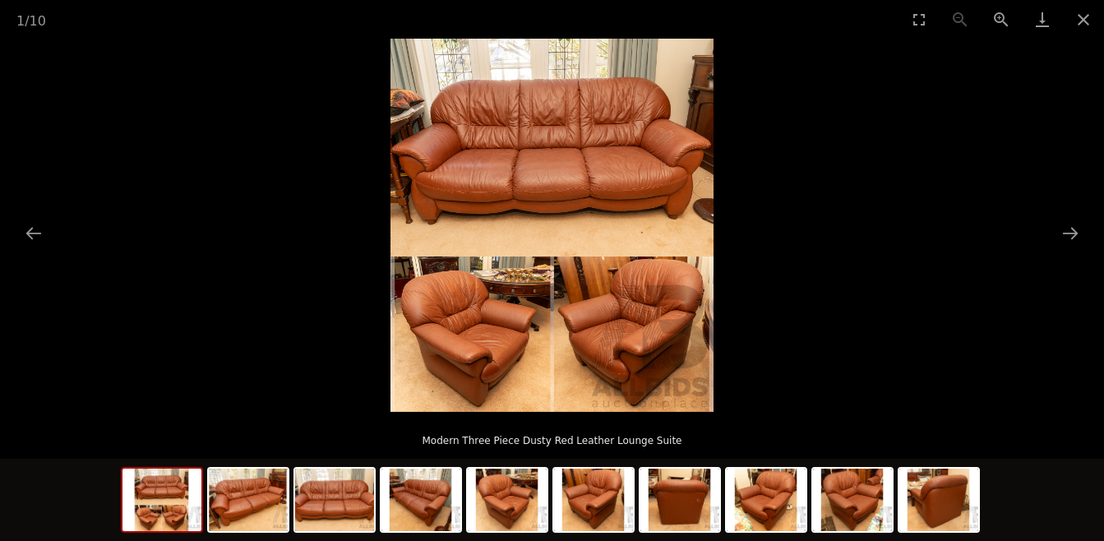
click at [511, 349] on img at bounding box center [551, 225] width 323 height 373
click at [511, 351] on img at bounding box center [551, 225] width 323 height 373
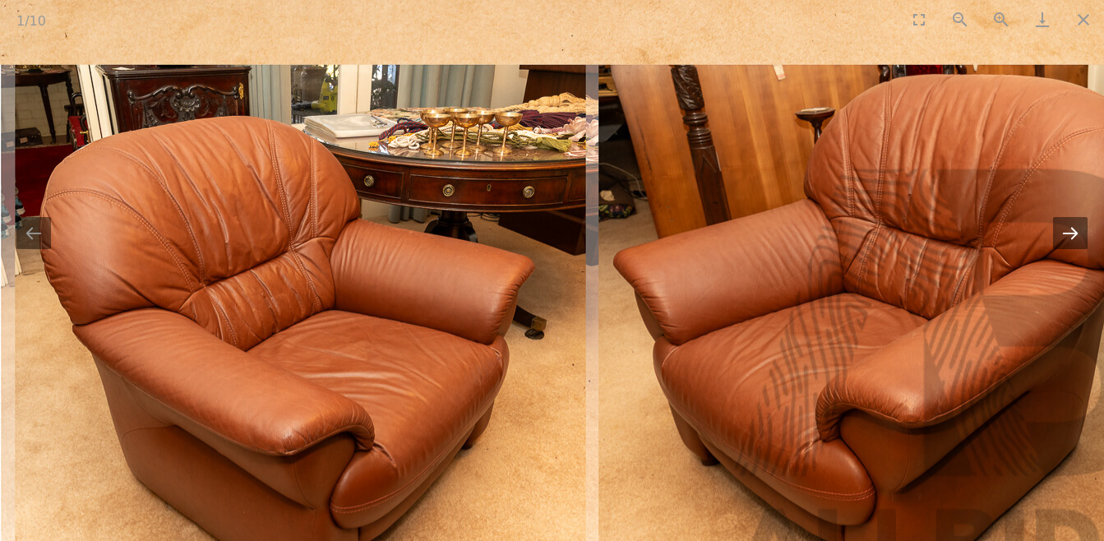
click at [1066, 242] on button "Next slide" at bounding box center [1070, 233] width 35 height 32
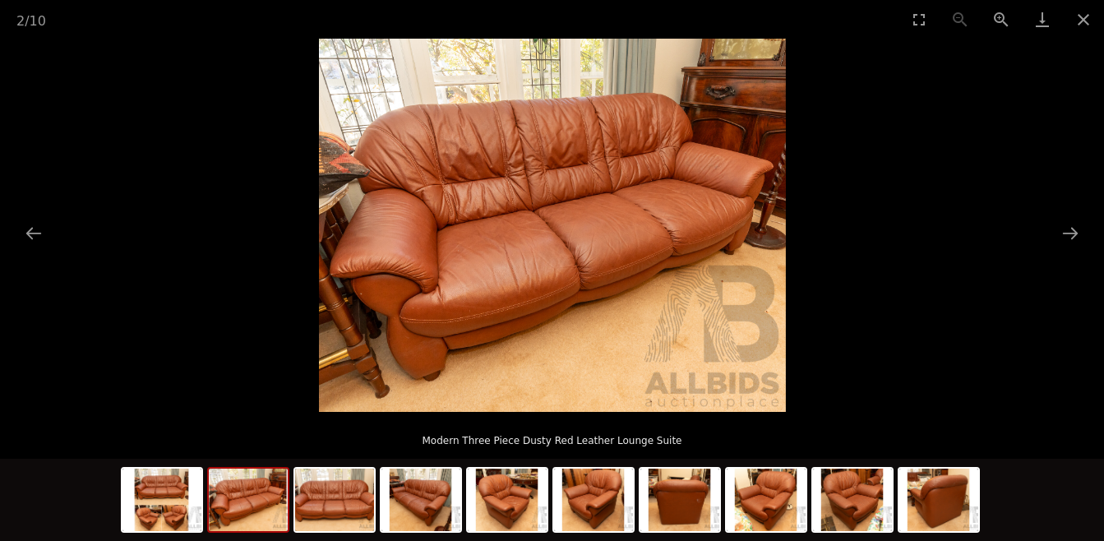
click at [1055, 249] on div at bounding box center [552, 225] width 1104 height 373
click at [1062, 232] on button "Next slide" at bounding box center [1070, 233] width 35 height 32
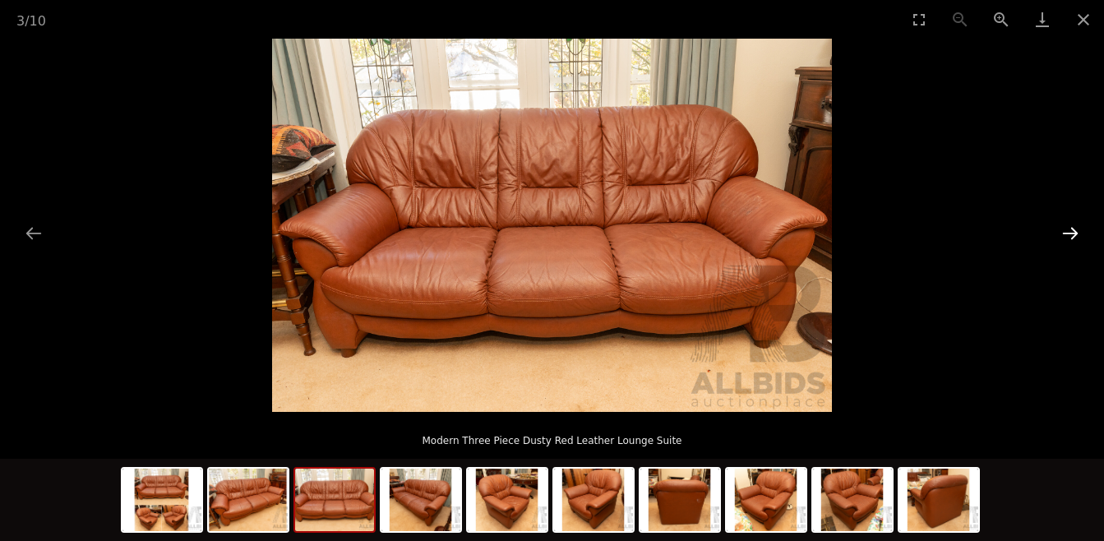
click at [1061, 237] on button "Next slide" at bounding box center [1070, 233] width 35 height 32
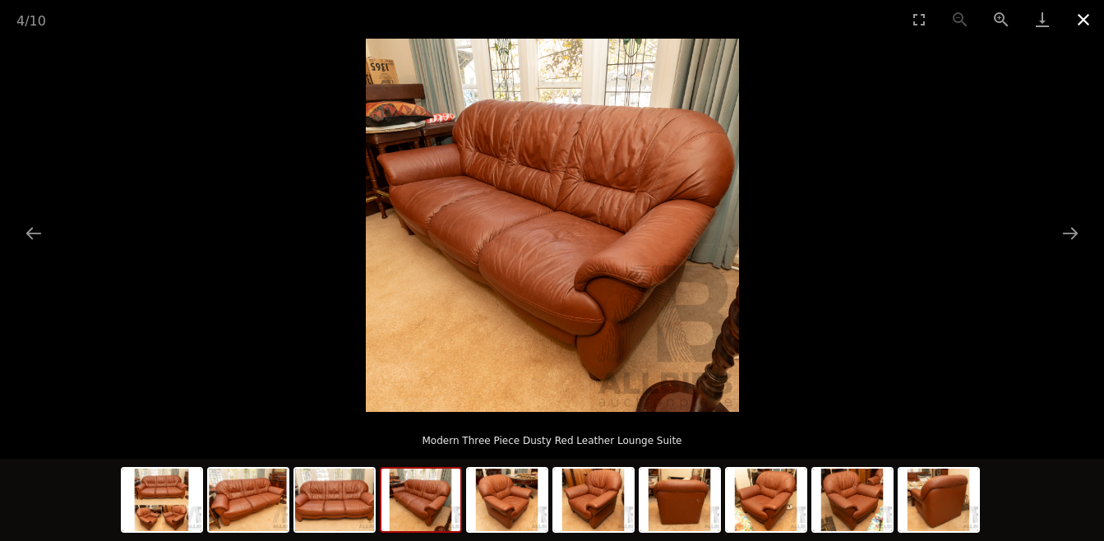
click at [1077, 21] on button "Close gallery" at bounding box center [1083, 19] width 41 height 39
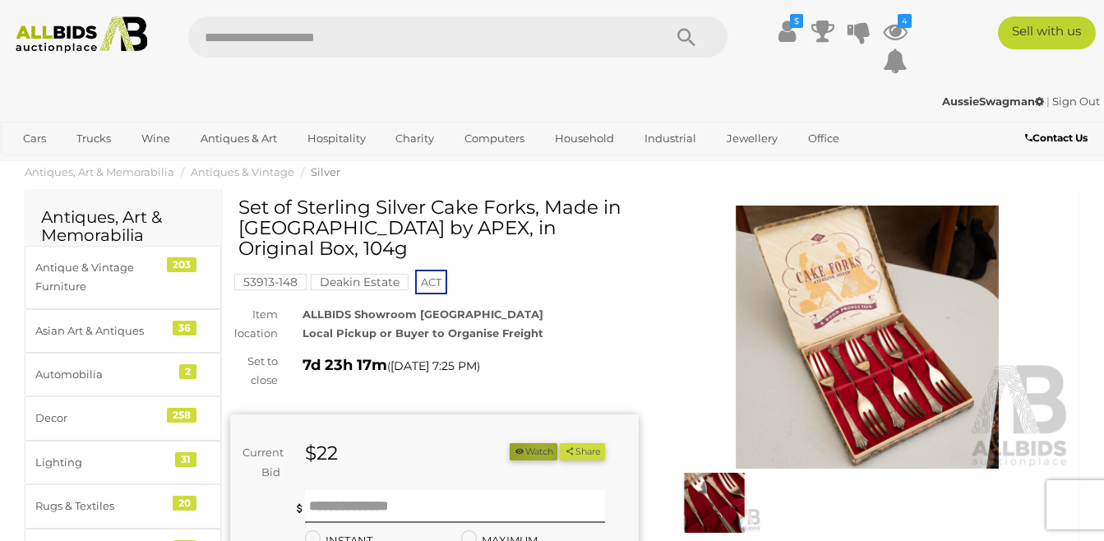
click at [534, 443] on button "Watch" at bounding box center [534, 451] width 48 height 17
